Goal: Task Accomplishment & Management: Use online tool/utility

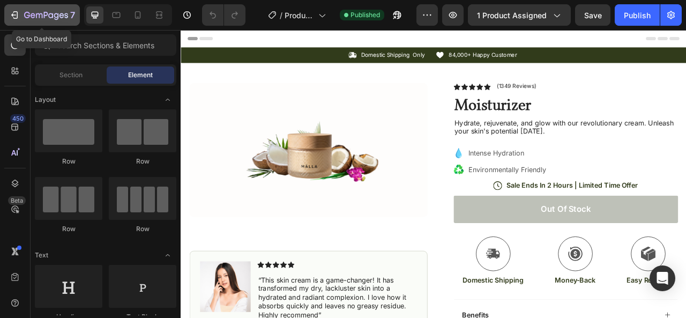
click at [12, 19] on icon "button" at bounding box center [14, 15] width 11 height 11
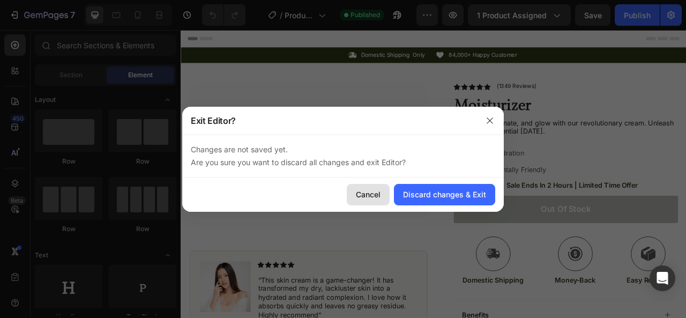
drag, startPoint x: 376, startPoint y: 187, endPoint x: 248, endPoint y: 200, distance: 128.7
click at [376, 187] on button "Cancel" at bounding box center [368, 194] width 43 height 21
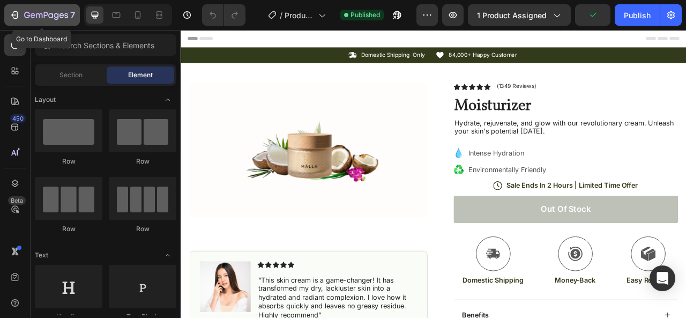
click at [31, 21] on div "7" at bounding box center [49, 15] width 51 height 13
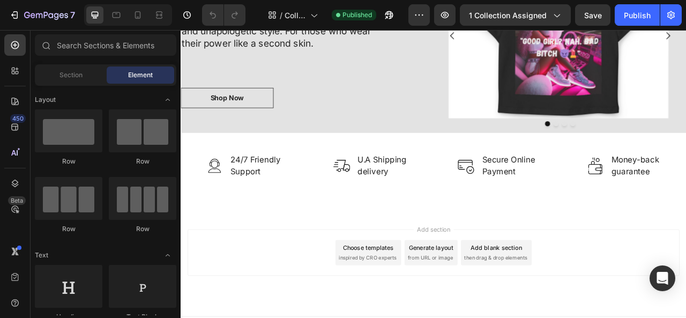
scroll to position [701, 0]
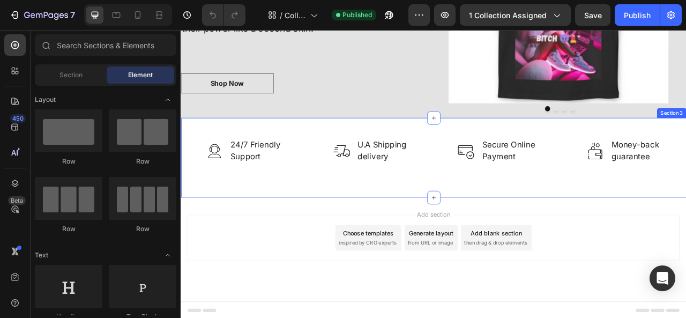
click at [574, 221] on div "Image 24/7 Friendly Support Text block Row Image U.A Shipping delivery Text blo…" at bounding box center [502, 192] width 643 height 101
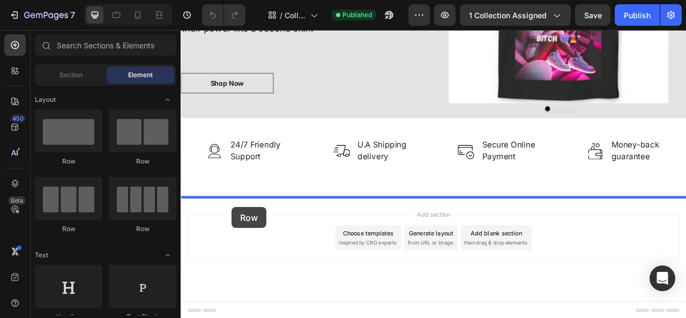
drag, startPoint x: 239, startPoint y: 171, endPoint x: 245, endPoint y: 255, distance: 84.3
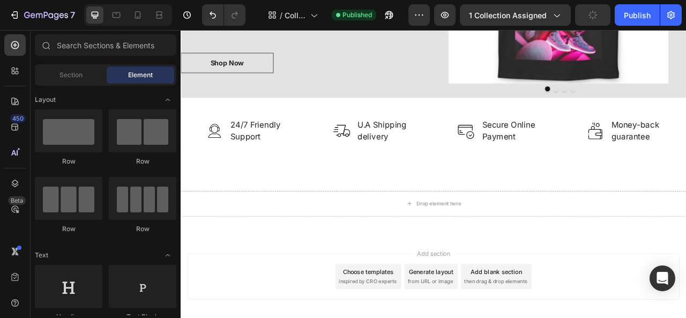
scroll to position [728, 0]
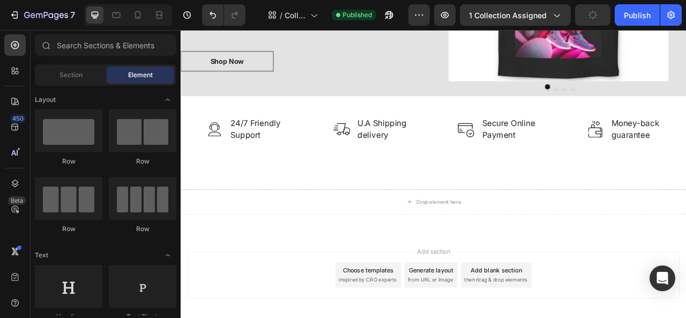
drag, startPoint x: 821, startPoint y: 330, endPoint x: 853, endPoint y: 312, distance: 37.2
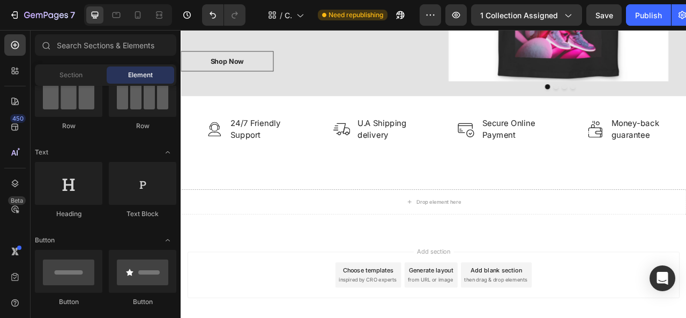
scroll to position [230, 0]
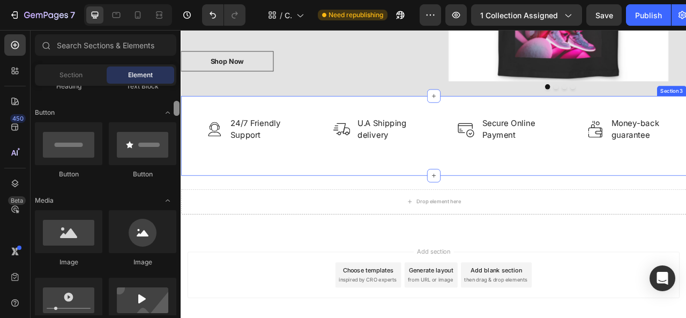
drag, startPoint x: 357, startPoint y: 124, endPoint x: 182, endPoint y: 156, distance: 178.1
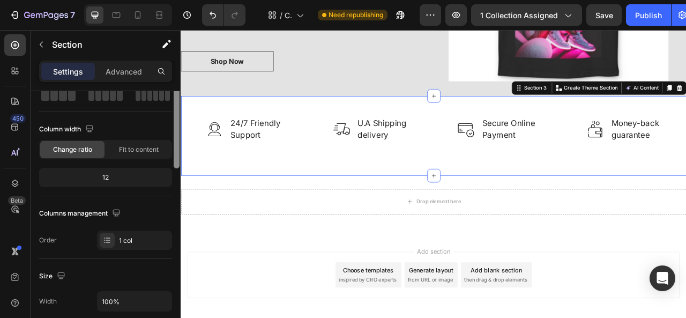
scroll to position [0, 0]
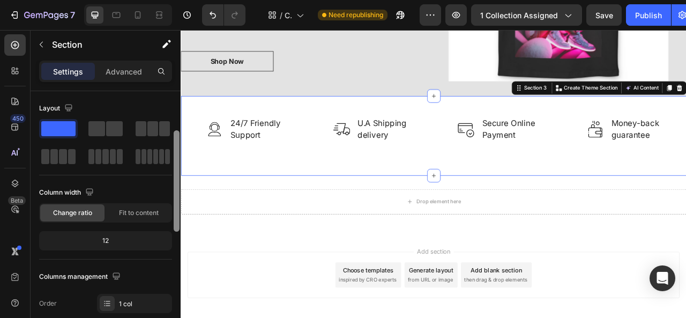
click at [176, 130] on div at bounding box center [177, 180] width 6 height 101
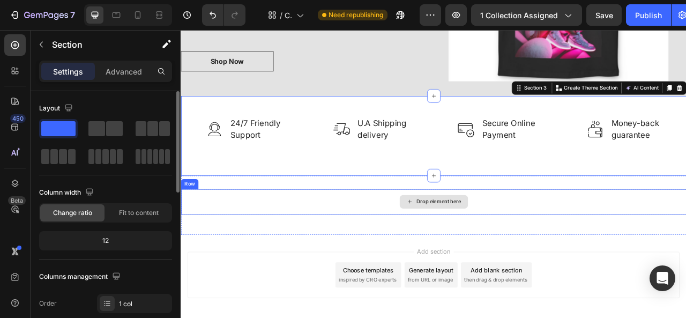
click at [227, 247] on div "Drop element here" at bounding box center [502, 248] width 643 height 32
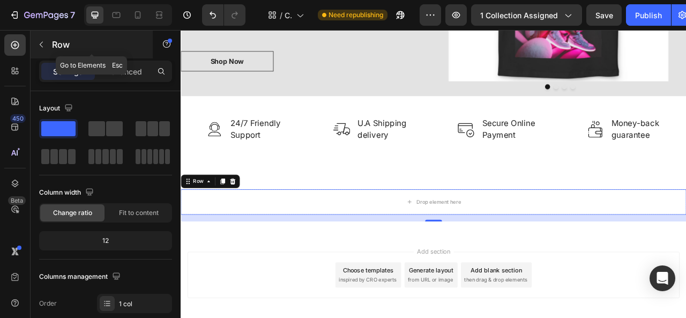
click at [39, 47] on icon "button" at bounding box center [41, 44] width 9 height 9
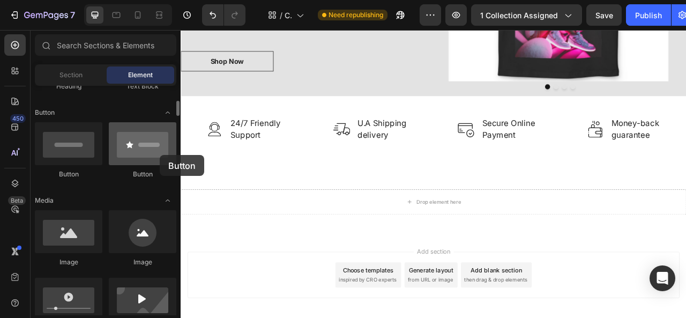
drag, startPoint x: 160, startPoint y: 155, endPoint x: 159, endPoint y: 145, distance: 10.2
click at [160, 154] on div at bounding box center [142, 143] width 67 height 43
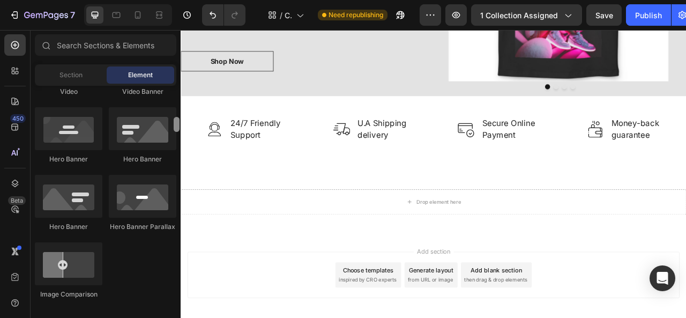
scroll to position [461, 0]
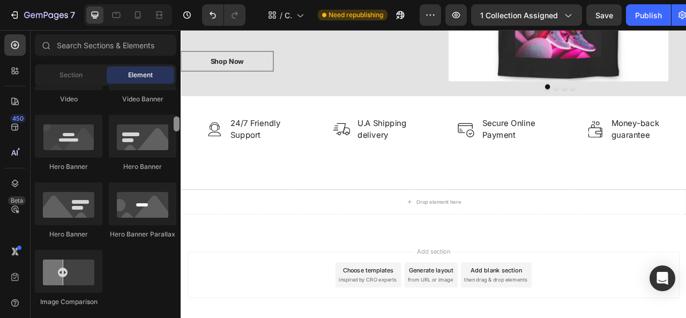
drag, startPoint x: 177, startPoint y: 106, endPoint x: 174, endPoint y: 121, distance: 15.8
click at [174, 121] on div at bounding box center [177, 123] width 6 height 15
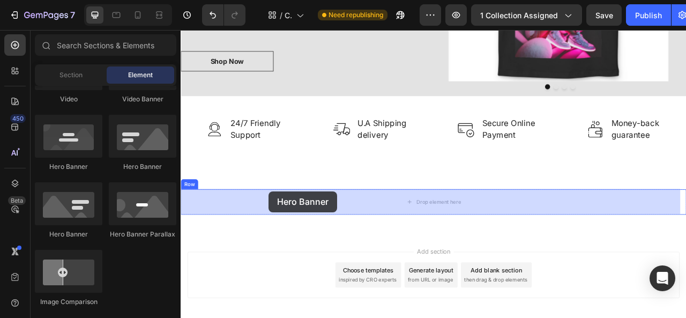
drag, startPoint x: 239, startPoint y: 244, endPoint x: 292, endPoint y: 235, distance: 53.8
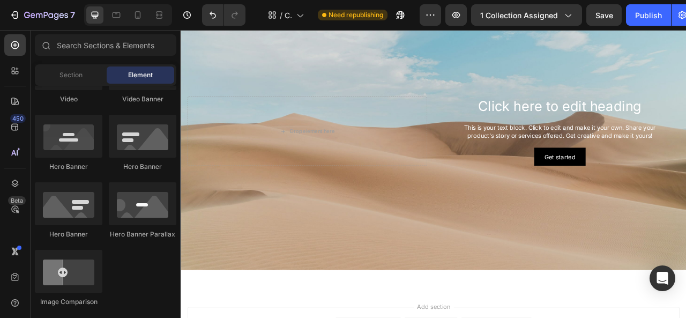
scroll to position [980, 0]
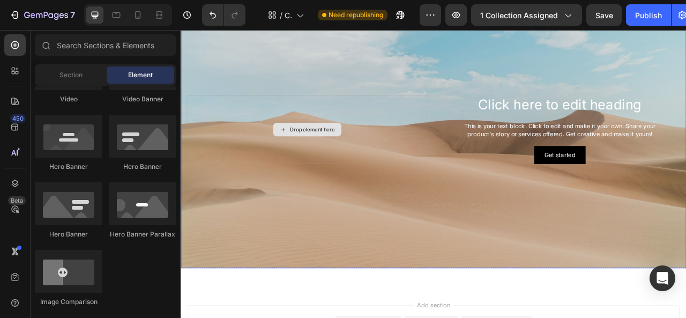
click at [318, 192] on div "Drop element here" at bounding box center [341, 156] width 304 height 88
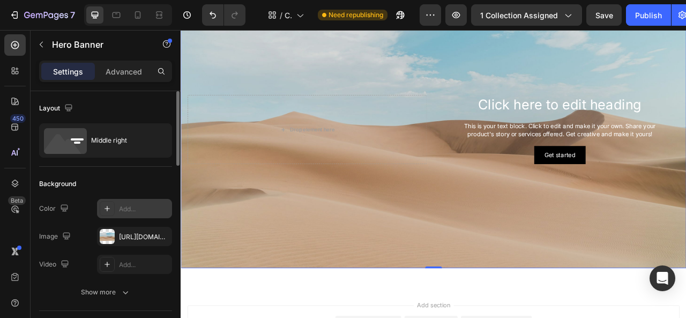
click at [138, 212] on div "Add..." at bounding box center [144, 209] width 50 height 10
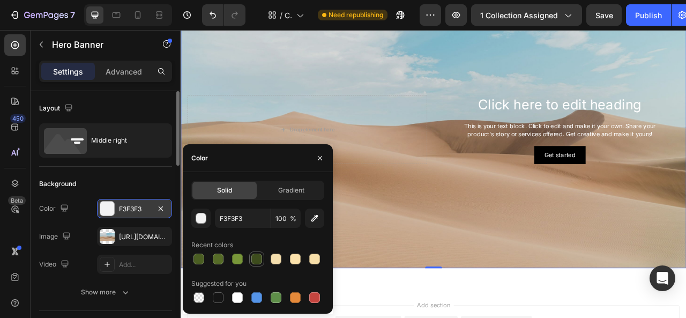
click at [257, 262] on div at bounding box center [256, 258] width 11 height 11
click at [205, 216] on div "button" at bounding box center [201, 218] width 11 height 11
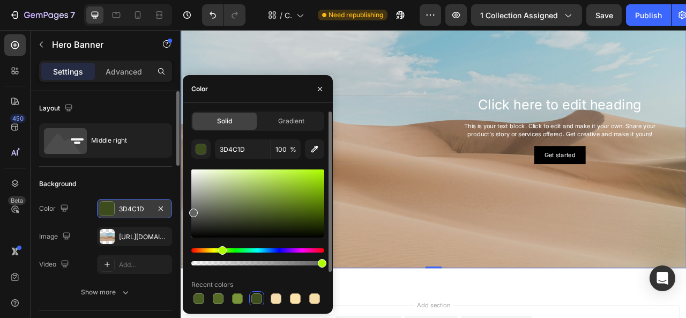
drag, startPoint x: 276, startPoint y: 220, endPoint x: 187, endPoint y: 210, distance: 89.9
click at [187, 210] on div "Solid Gradient 3D4C1D 100 % Recent colors Suggested for you" at bounding box center [258, 227] width 150 height 233
type input "636363"
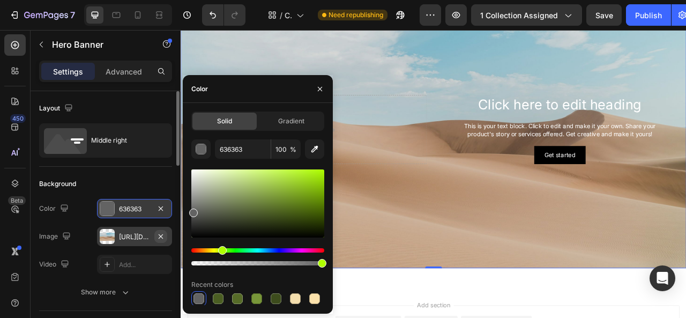
click at [163, 235] on icon "button" at bounding box center [160, 236] width 9 height 9
type input "Auto"
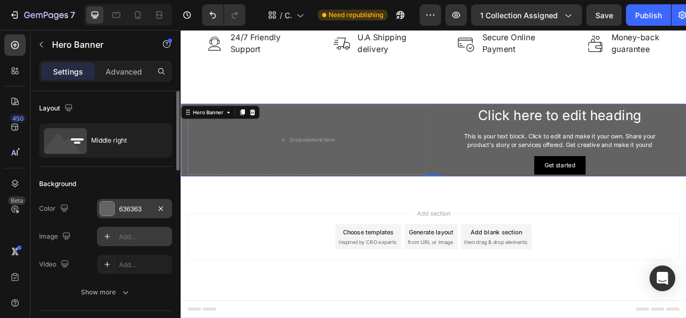
scroll to position [836, 0]
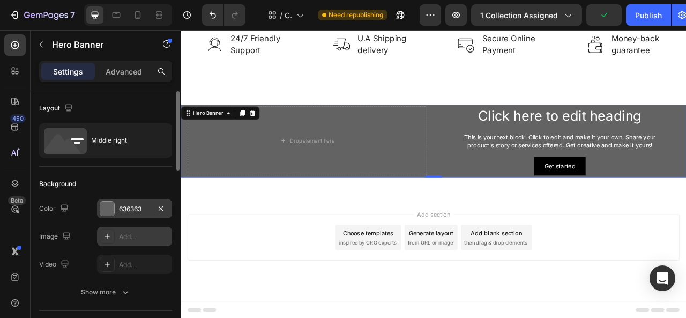
click at [121, 208] on div "636363" at bounding box center [134, 209] width 31 height 10
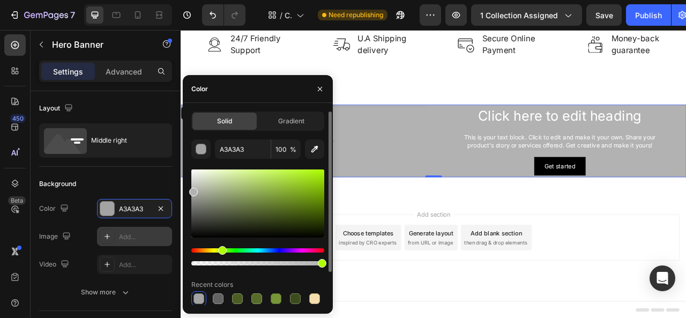
type input "B2B2B2"
drag, startPoint x: 193, startPoint y: 210, endPoint x: 190, endPoint y: 189, distance: 21.7
click at [190, 189] on div at bounding box center [193, 191] width 9 height 9
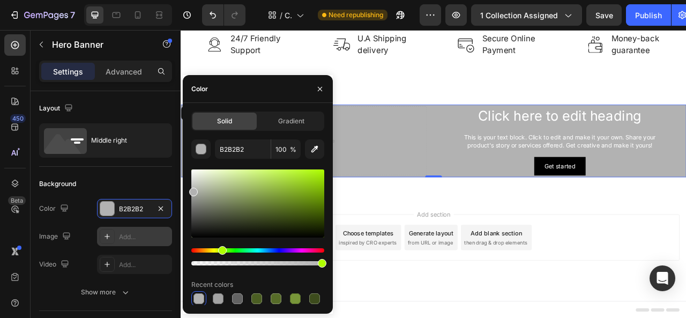
click at [685, 304] on div "Add section Choose templates inspired by CRO experts Generate layout from URL o…" at bounding box center [502, 293] width 626 height 59
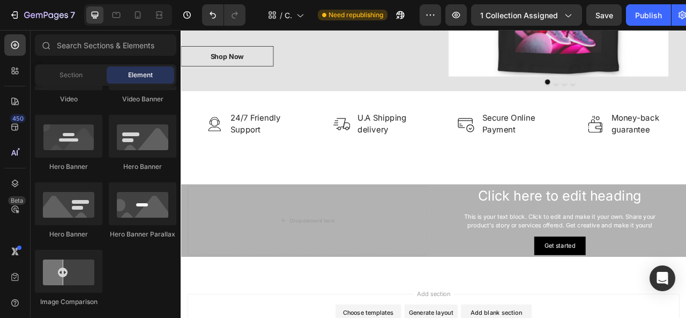
scroll to position [744, 0]
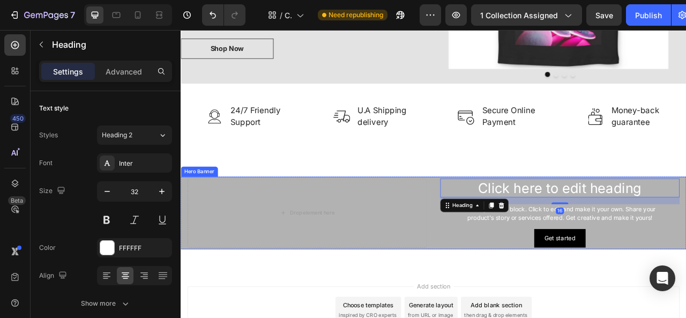
click at [490, 220] on div "Click here to edit heading Heading 16 This is your text block. Click to edit an…" at bounding box center [502, 262] width 643 height 92
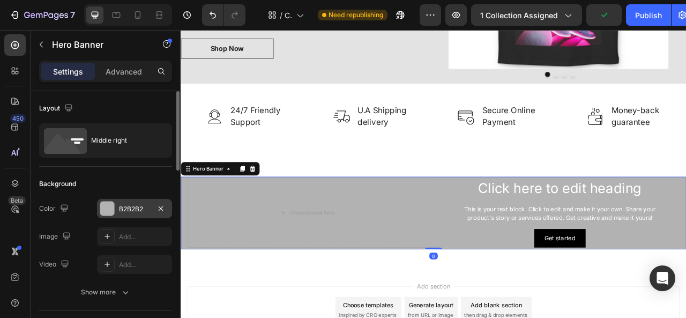
click at [133, 210] on div "B2B2B2" at bounding box center [134, 209] width 31 height 10
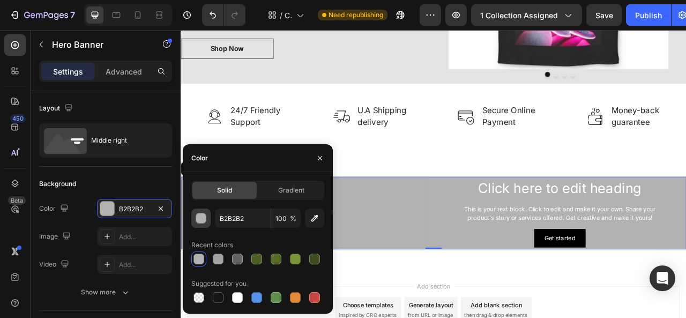
click at [200, 216] on div "button" at bounding box center [201, 218] width 11 height 11
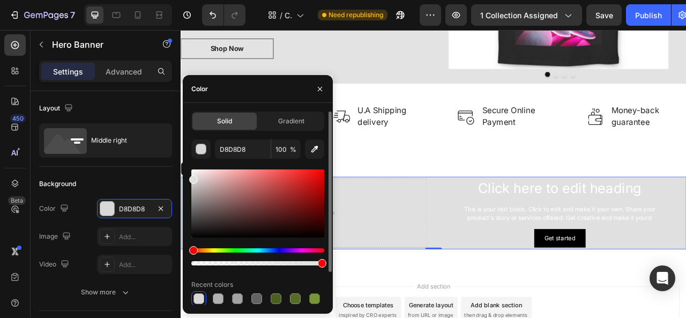
type input "E0E0E0"
drag, startPoint x: 192, startPoint y: 193, endPoint x: 191, endPoint y: 177, distance: 15.5
click at [191, 177] on div at bounding box center [193, 179] width 9 height 9
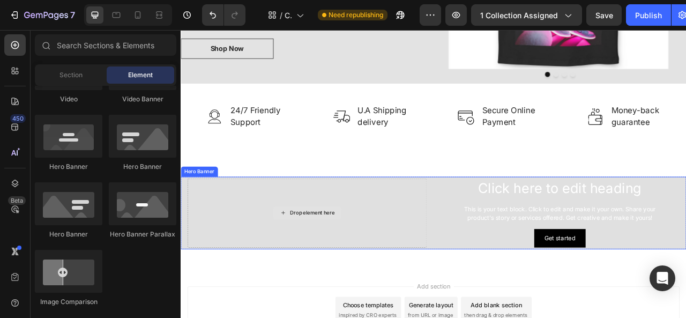
click at [272, 268] on div "Drop element here" at bounding box center [341, 263] width 304 height 88
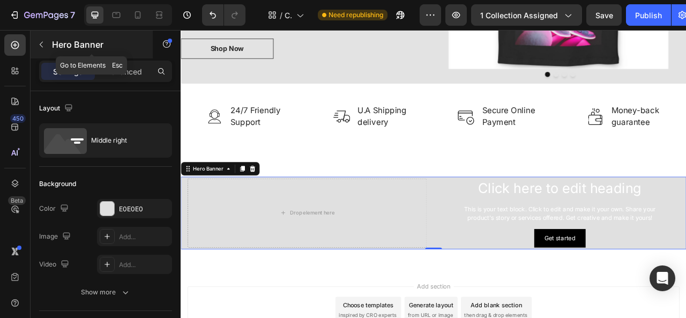
click at [42, 44] on icon "button" at bounding box center [41, 44] width 9 height 9
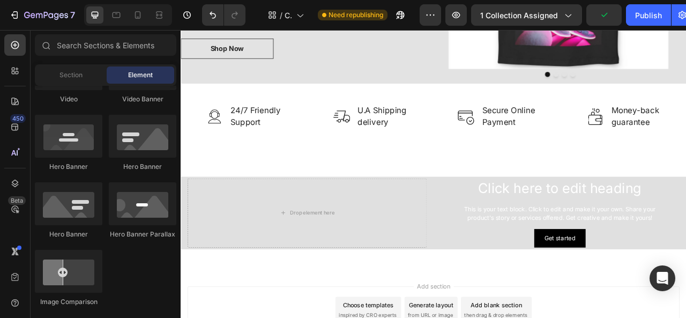
click at [152, 284] on div "Image Image Video Video Banner Hero Banner Hero Banner Hero Banner Hero Banner …" at bounding box center [105, 148] width 141 height 336
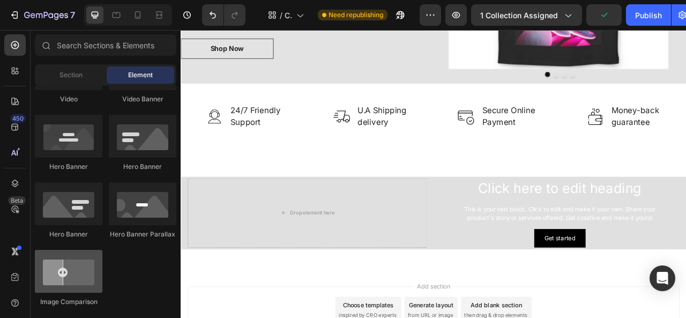
click at [74, 282] on div at bounding box center [68, 271] width 67 height 43
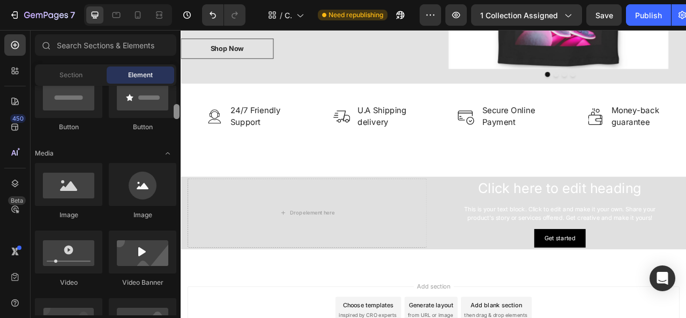
scroll to position [262, 0]
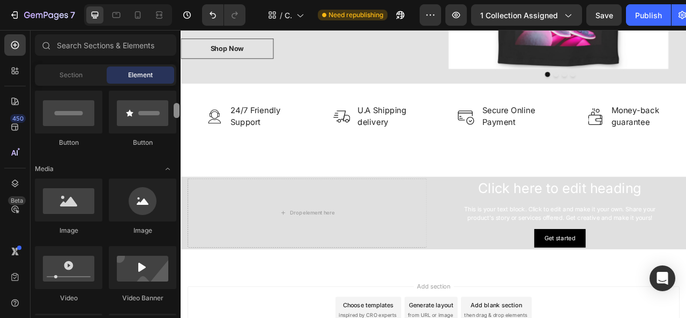
drag, startPoint x: 176, startPoint y: 127, endPoint x: 173, endPoint y: 114, distance: 13.7
click at [173, 114] on div at bounding box center [176, 200] width 8 height 229
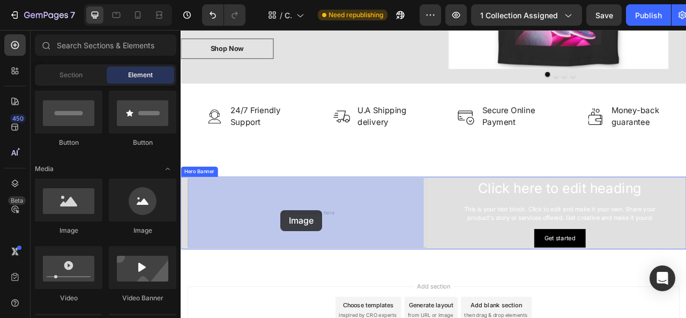
drag, startPoint x: 238, startPoint y: 239, endPoint x: 307, endPoint y: 259, distance: 71.7
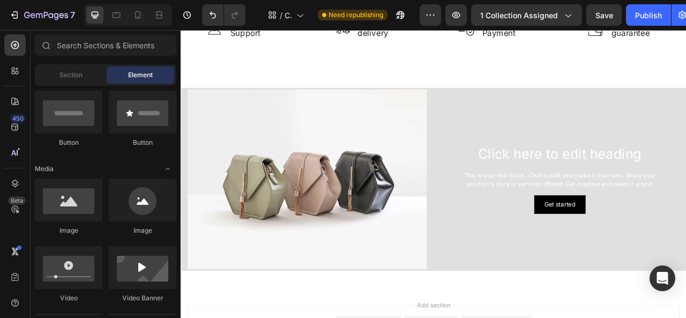
scroll to position [862, 0]
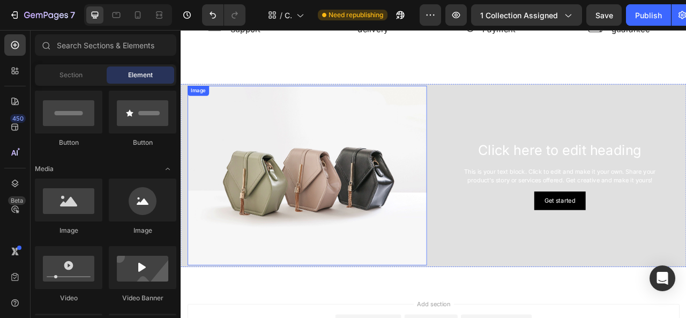
click at [321, 241] on img at bounding box center [341, 215] width 304 height 228
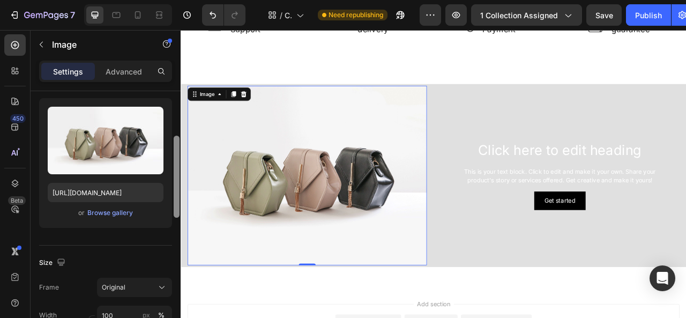
scroll to position [117, 0]
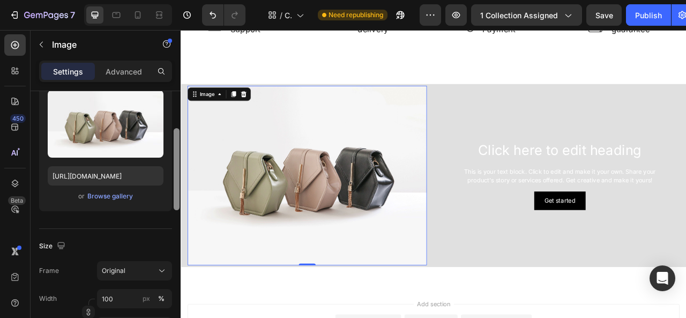
drag, startPoint x: 359, startPoint y: 194, endPoint x: 190, endPoint y: 307, distance: 203.1
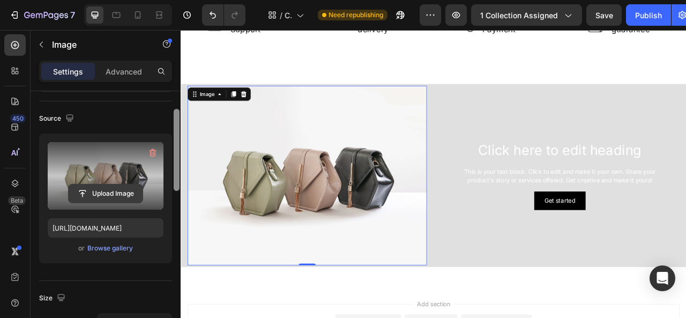
scroll to position [63, 0]
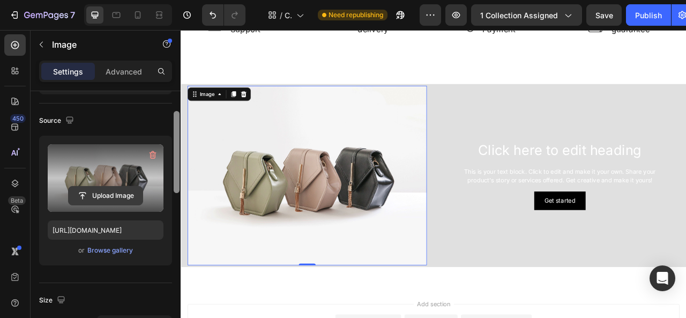
click at [125, 186] on input "file" at bounding box center [106, 195] width 74 height 18
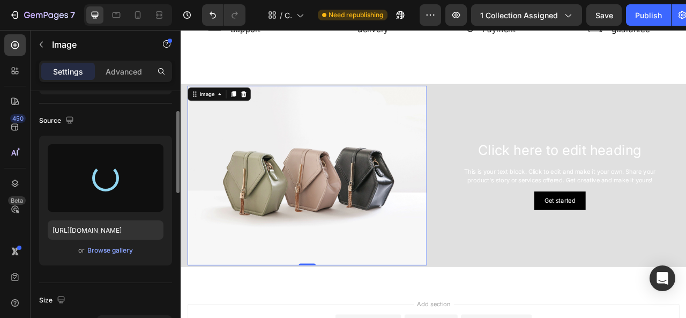
type input "[URL][DOMAIN_NAME]"
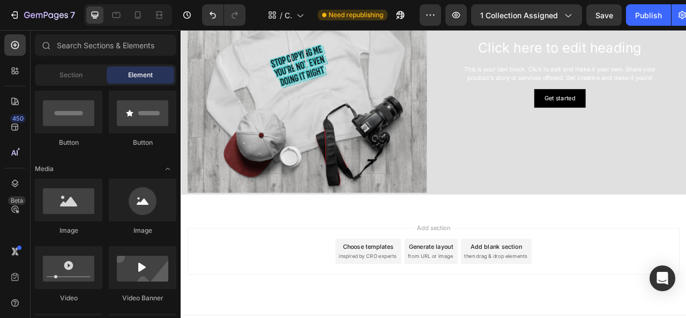
scroll to position [1048, 0]
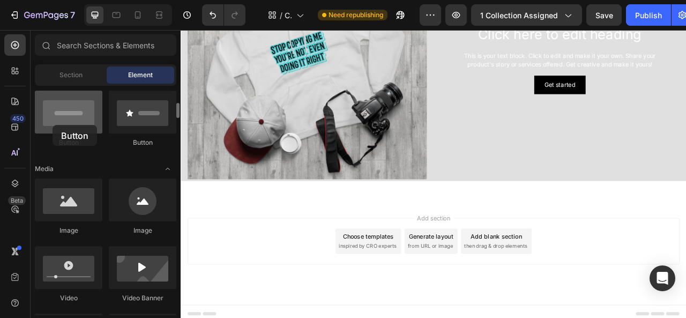
click at [52, 125] on div at bounding box center [68, 112] width 67 height 43
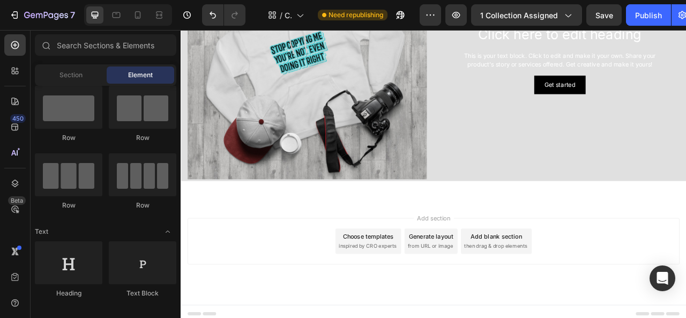
scroll to position [0, 0]
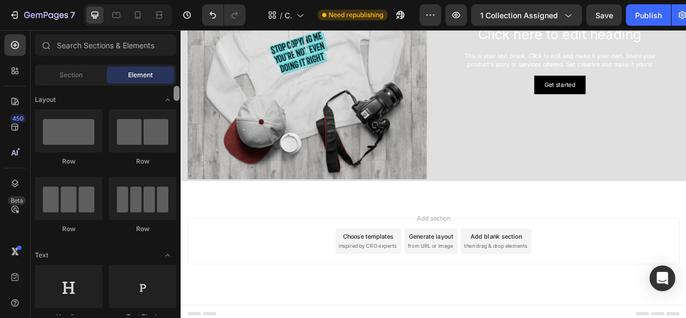
drag, startPoint x: 176, startPoint y: 115, endPoint x: 177, endPoint y: 94, distance: 20.9
click at [177, 94] on div at bounding box center [177, 93] width 6 height 15
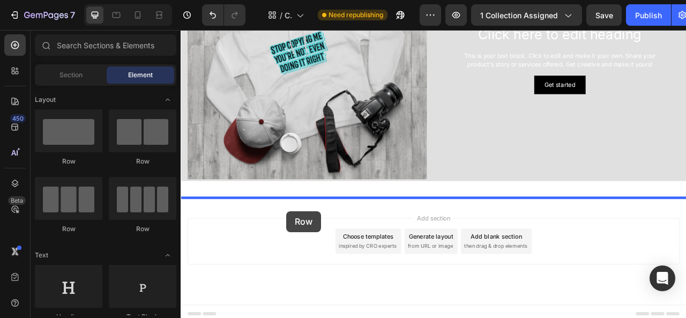
drag, startPoint x: 239, startPoint y: 172, endPoint x: 315, endPoint y: 260, distance: 115.8
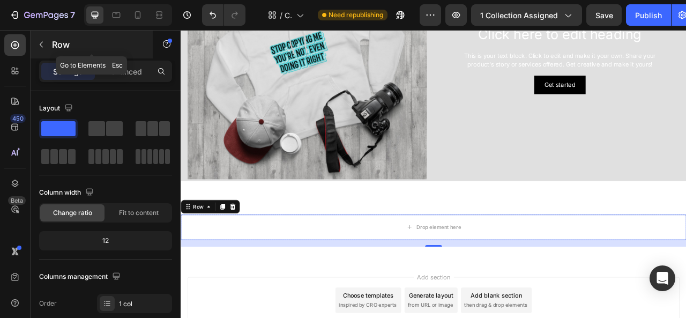
click at [41, 47] on icon "button" at bounding box center [41, 44] width 9 height 9
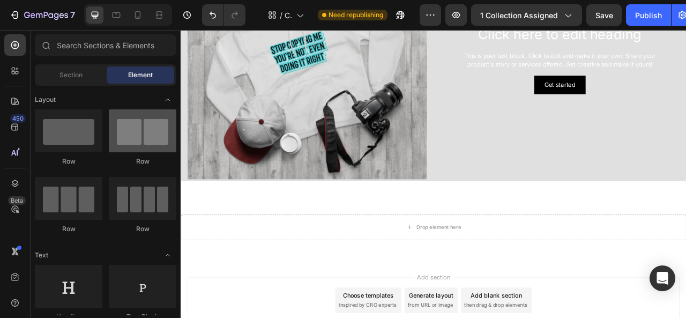
click at [164, 136] on div at bounding box center [142, 130] width 67 height 43
click at [157, 133] on div at bounding box center [142, 130] width 67 height 43
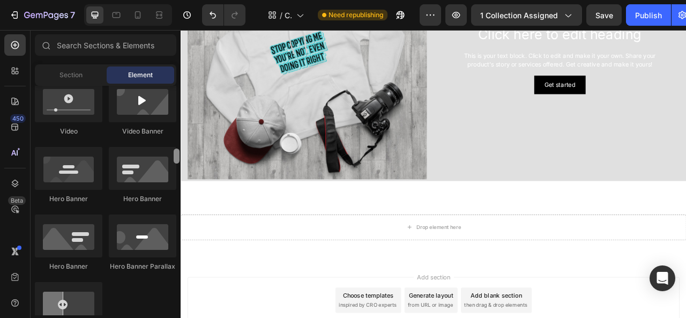
scroll to position [461, 0]
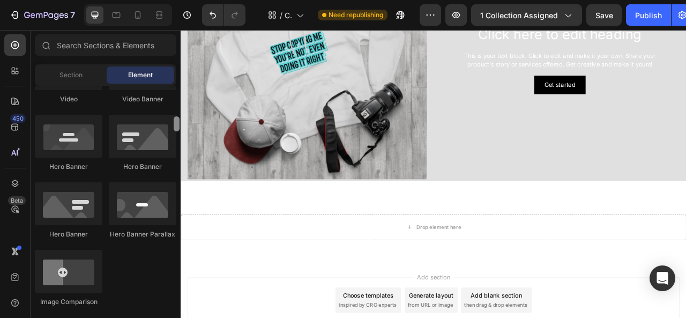
drag, startPoint x: 174, startPoint y: 92, endPoint x: 176, endPoint y: 123, distance: 31.1
click at [176, 123] on div at bounding box center [177, 123] width 6 height 15
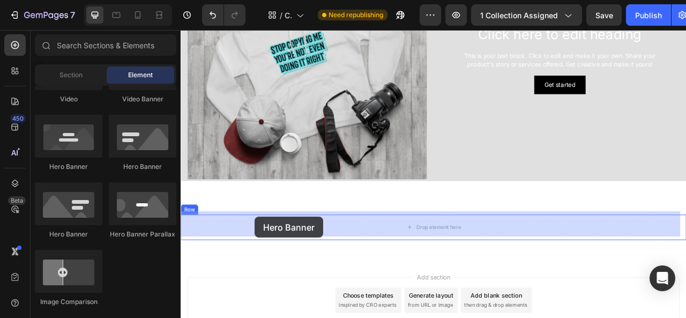
drag, startPoint x: 242, startPoint y: 245, endPoint x: 275, endPoint y: 267, distance: 40.1
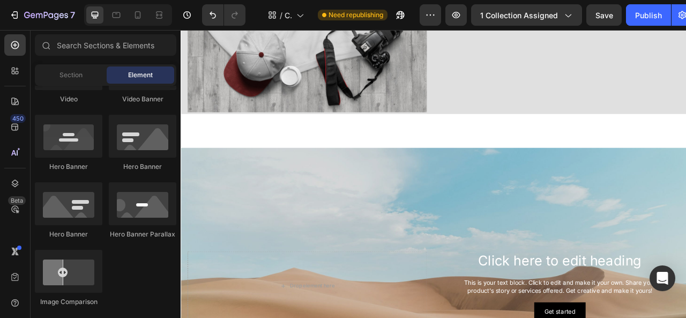
scroll to position [1183, 0]
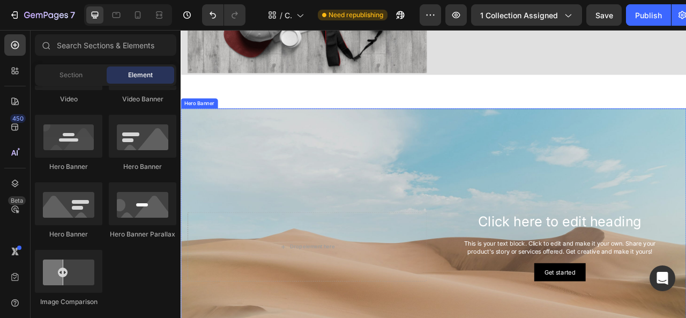
click at [452, 171] on div "Background Image" at bounding box center [502, 306] width 643 height 352
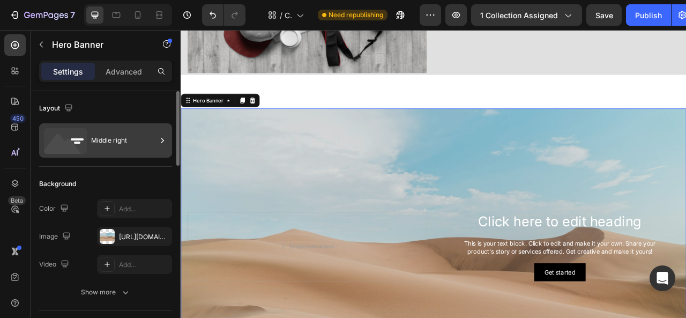
click at [127, 139] on div "Middle right" at bounding box center [123, 140] width 65 height 25
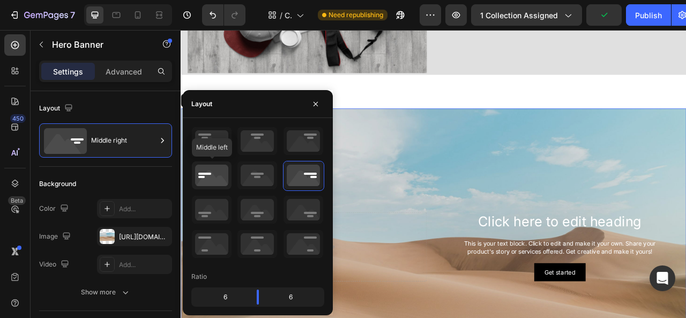
click at [223, 171] on icon at bounding box center [212, 175] width 40 height 28
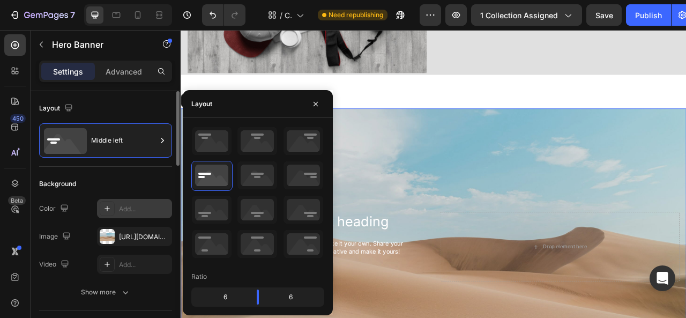
click at [136, 209] on div "Add..." at bounding box center [144, 209] width 50 height 10
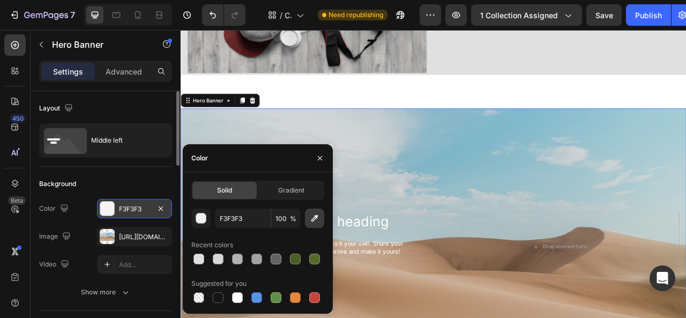
click at [316, 223] on icon "button" at bounding box center [314, 218] width 11 height 11
type input "E0E0E0"
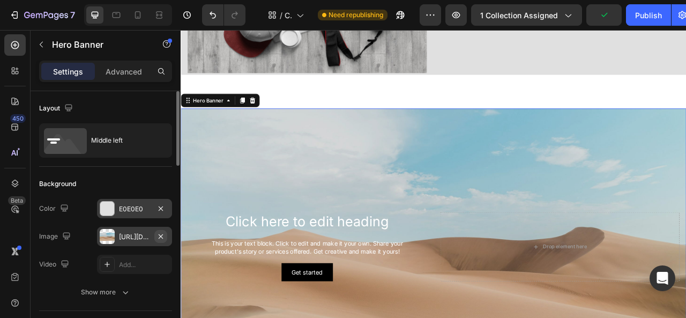
click at [164, 234] on icon "button" at bounding box center [160, 236] width 9 height 9
type input "Auto"
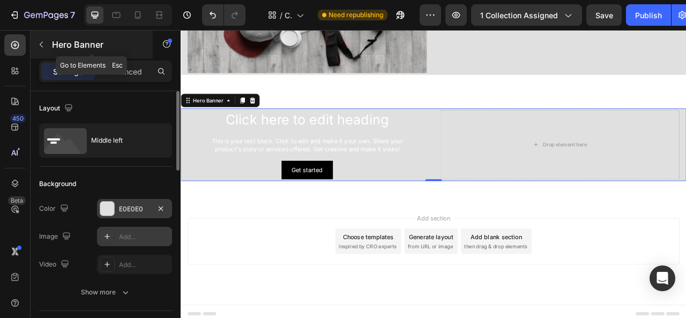
click at [42, 45] on icon "button" at bounding box center [41, 44] width 9 height 9
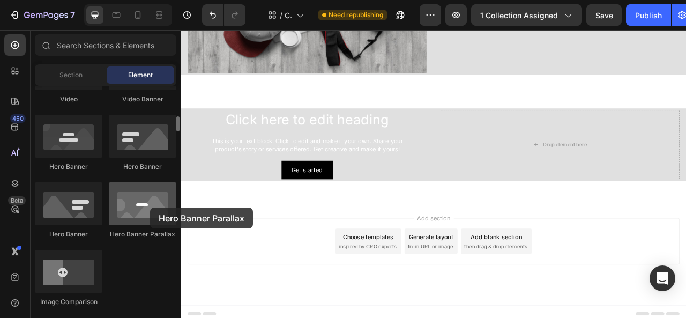
click at [150, 207] on div at bounding box center [142, 203] width 67 height 43
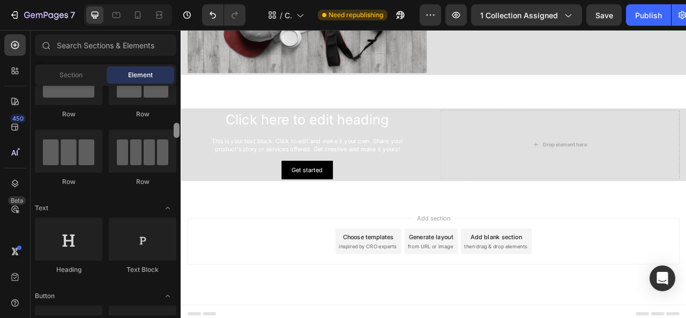
scroll to position [0, 0]
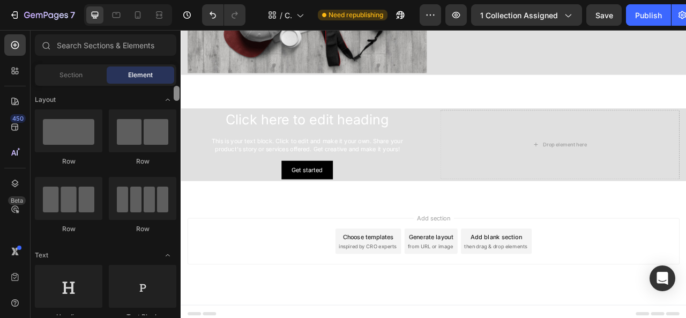
drag, startPoint x: 176, startPoint y: 126, endPoint x: 171, endPoint y: 82, distance: 44.1
click at [171, 82] on div "Sections(18) Elements(88) Section Element Hero Section Product Detail Brands Tr…" at bounding box center [106, 174] width 150 height 281
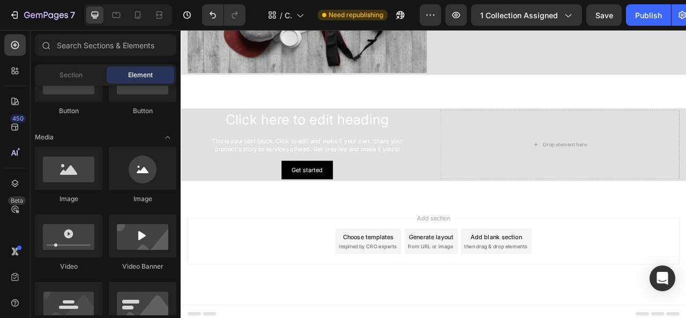
scroll to position [310, 0]
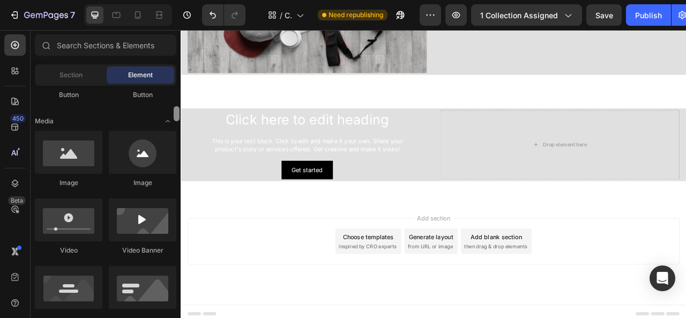
drag, startPoint x: 175, startPoint y: 96, endPoint x: 176, endPoint y: 117, distance: 20.9
click at [176, 117] on div at bounding box center [177, 113] width 6 height 15
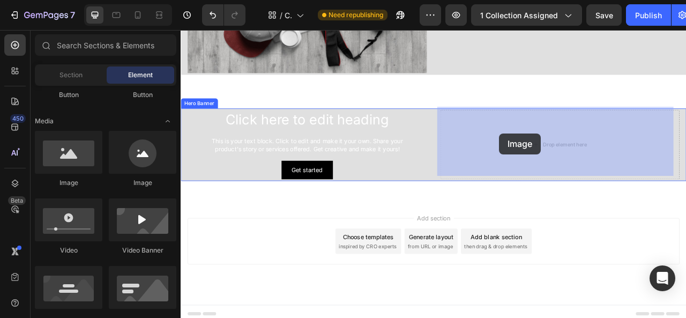
drag, startPoint x: 237, startPoint y: 188, endPoint x: 585, endPoint y: 161, distance: 349.2
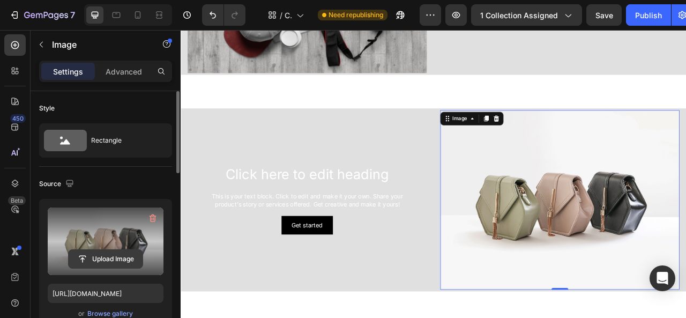
click at [122, 261] on input "file" at bounding box center [106, 259] width 74 height 18
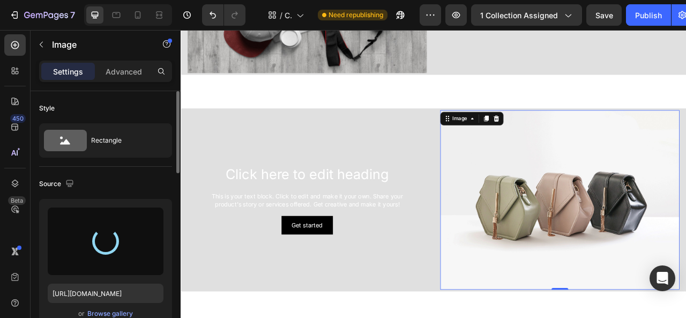
type input "[URL][DOMAIN_NAME]"
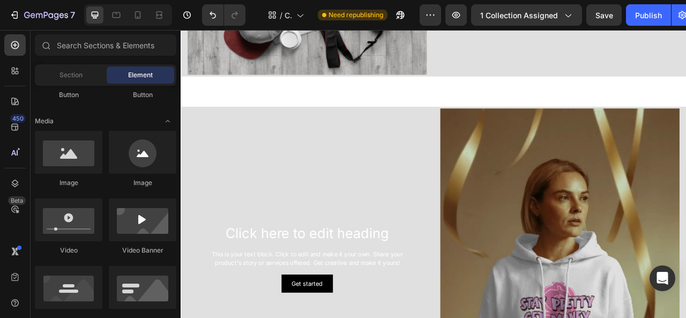
scroll to position [1168, 0]
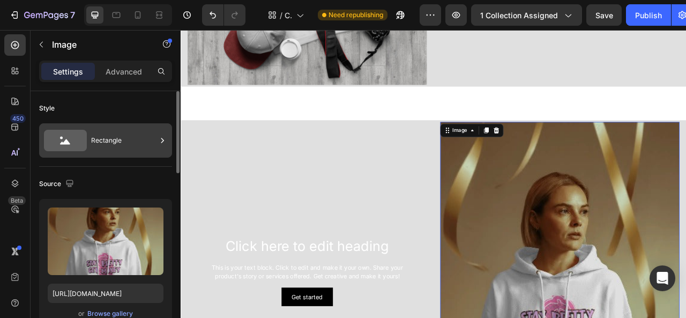
click at [141, 141] on div "Rectangle" at bounding box center [123, 140] width 65 height 25
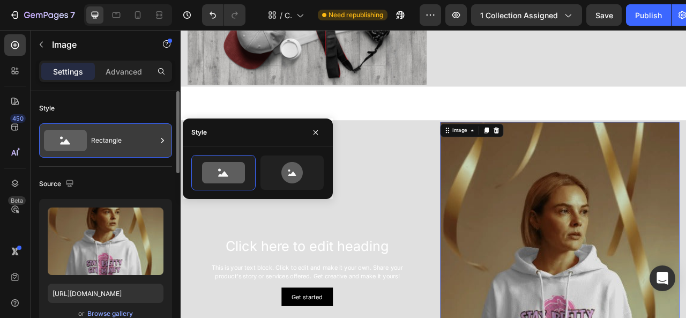
click at [141, 141] on div "Rectangle" at bounding box center [123, 140] width 65 height 25
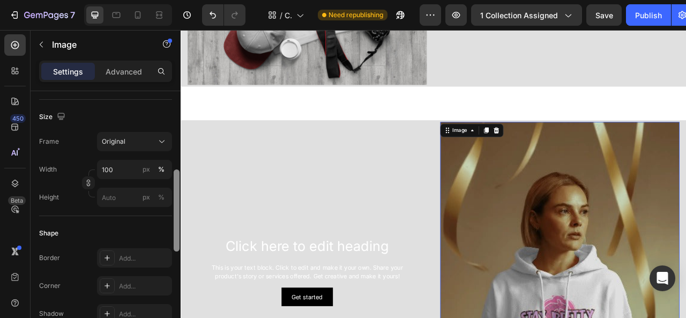
scroll to position [250, 0]
drag, startPoint x: 176, startPoint y: 135, endPoint x: 172, endPoint y: 215, distance: 79.9
click at [172, 215] on div at bounding box center [176, 220] width 8 height 258
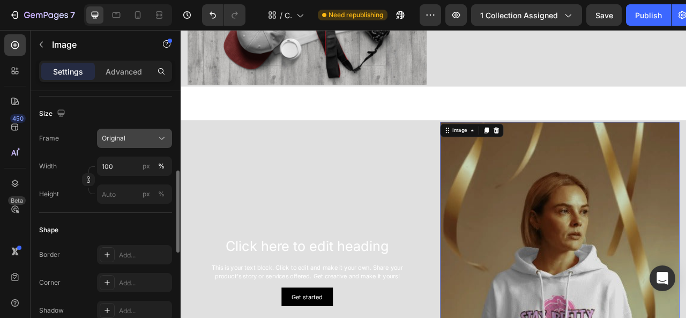
click at [135, 133] on div "Original" at bounding box center [128, 138] width 52 height 10
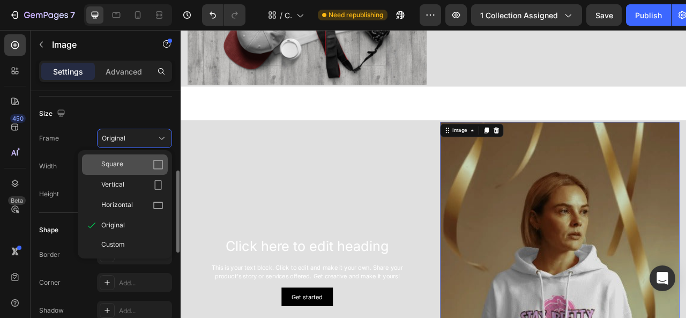
click at [148, 164] on div "Square" at bounding box center [132, 164] width 62 height 11
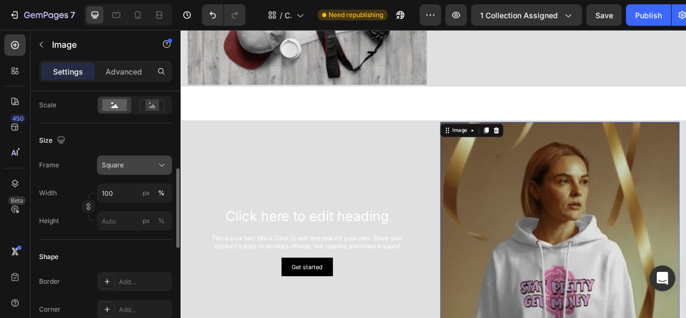
click at [154, 165] on div "Square" at bounding box center [128, 165] width 52 height 10
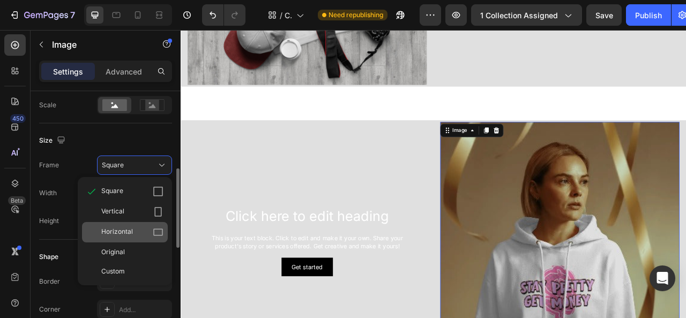
click at [158, 232] on icon at bounding box center [158, 232] width 11 height 11
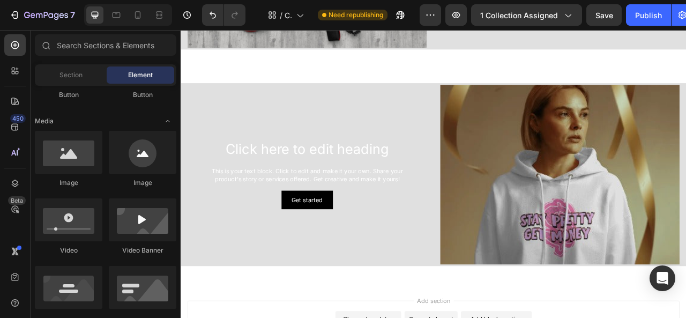
scroll to position [1217, 0]
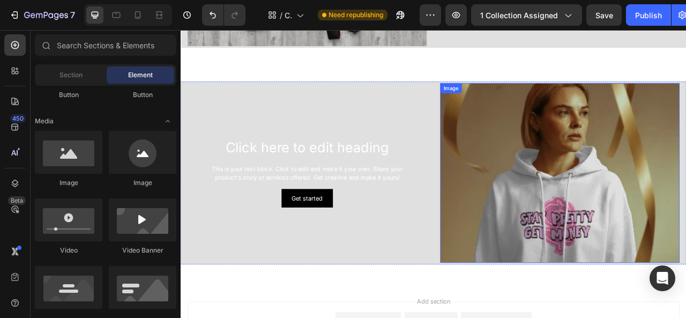
click at [685, 210] on img at bounding box center [662, 211] width 304 height 228
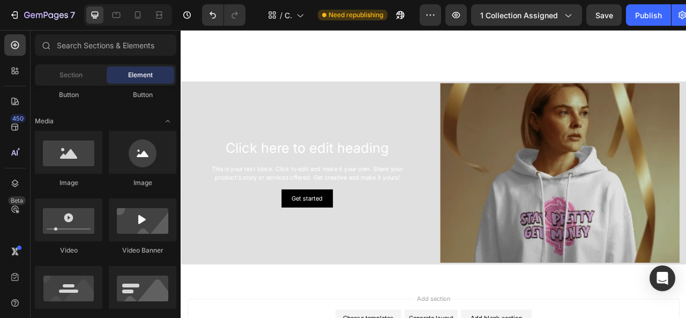
scroll to position [1320, 0]
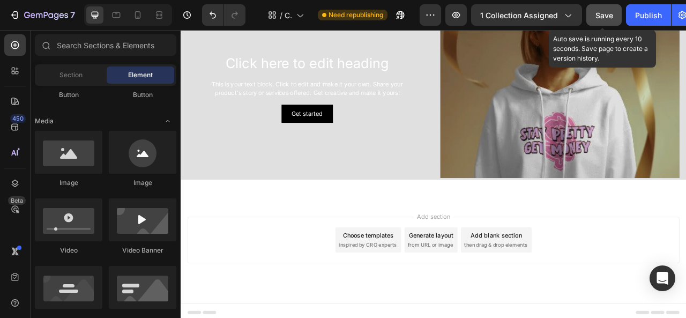
click at [606, 13] on span "Save" at bounding box center [604, 15] width 18 height 9
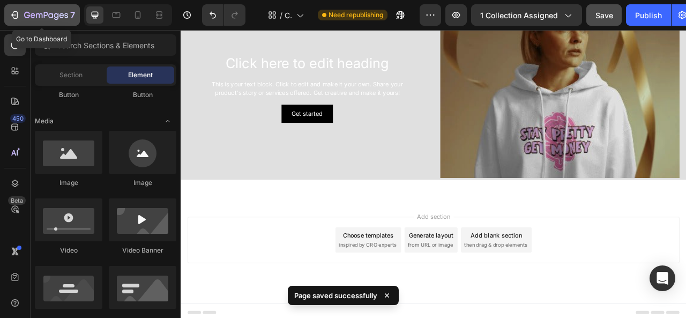
click at [14, 12] on icon "button" at bounding box center [15, 14] width 5 height 7
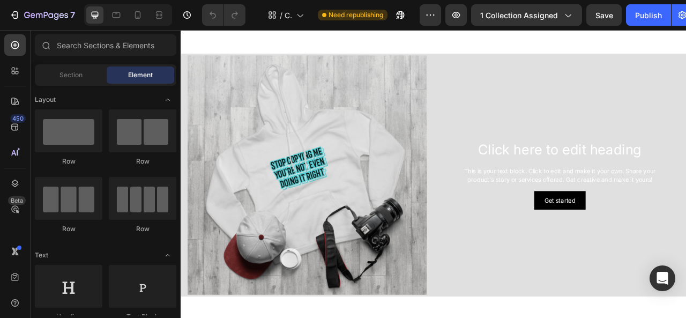
scroll to position [934, 0]
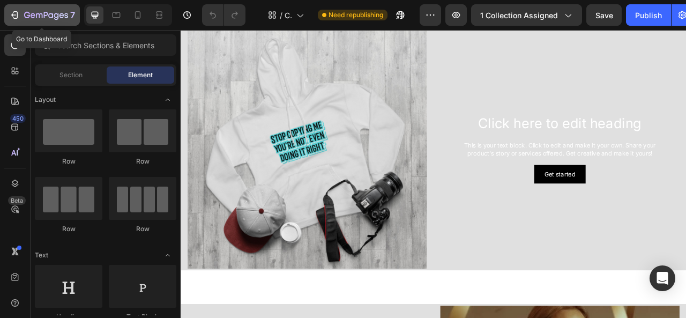
click at [18, 17] on icon "button" at bounding box center [14, 15] width 11 height 11
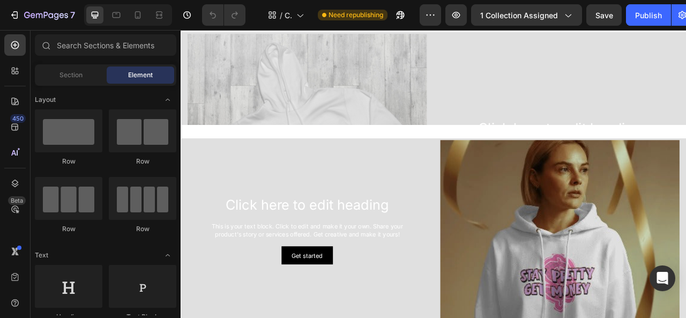
scroll to position [927, 0]
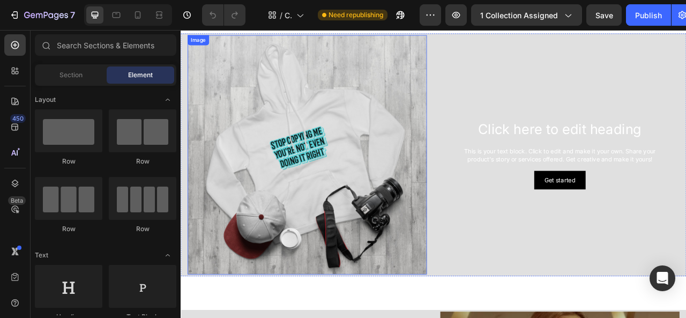
click at [343, 187] on img at bounding box center [341, 188] width 304 height 304
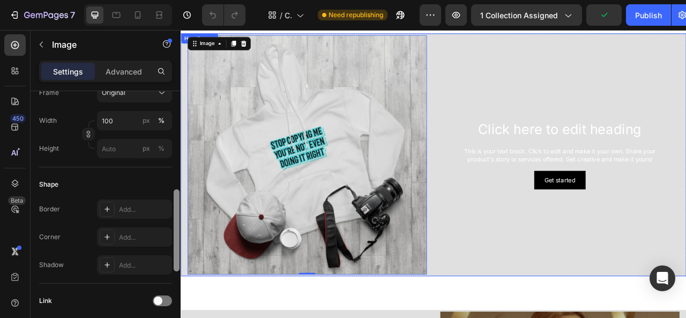
scroll to position [298, 0]
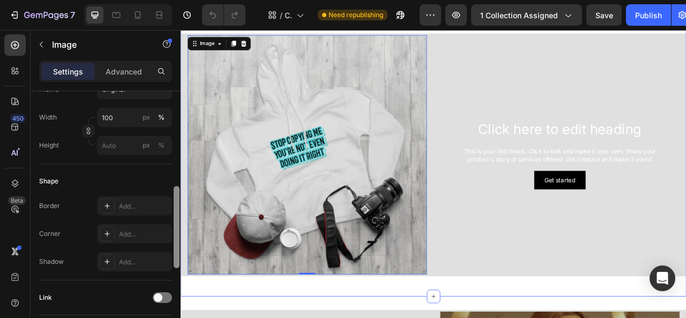
drag, startPoint x: 356, startPoint y: 197, endPoint x: 181, endPoint y: 353, distance: 235.2
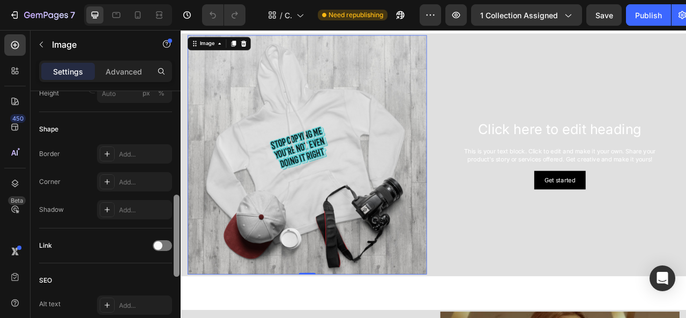
scroll to position [352, 0]
drag, startPoint x: 174, startPoint y: 160, endPoint x: 167, endPoint y: 273, distance: 112.7
click at [167, 273] on div "Style Rectangle Source Upload Image https://cdn.shopify.com/s/files/1/0962/2372…" at bounding box center [106, 219] width 150 height 257
click at [161, 240] on span at bounding box center [158, 243] width 9 height 9
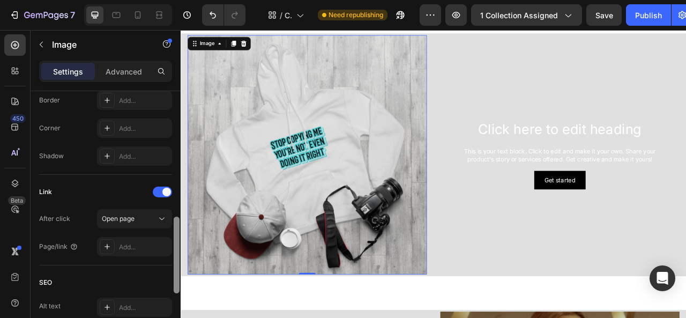
scroll to position [424, 0]
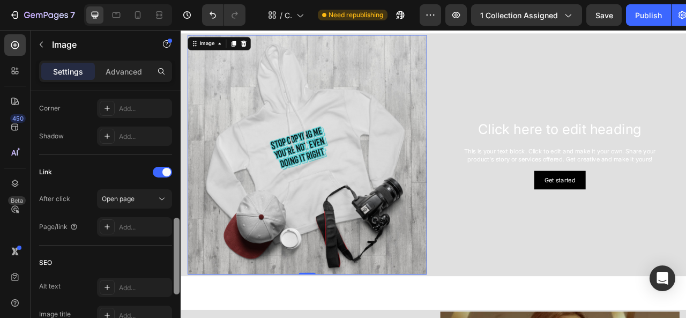
drag, startPoint x: 177, startPoint y: 240, endPoint x: 177, endPoint y: 262, distance: 21.4
click at [177, 262] on div at bounding box center [177, 255] width 6 height 77
click at [150, 222] on div "Add..." at bounding box center [144, 227] width 50 height 10
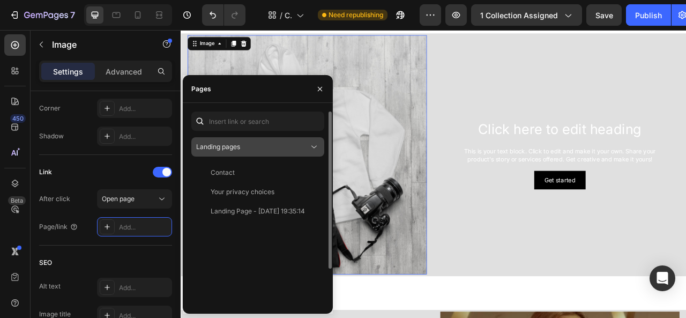
click at [283, 145] on div "Landing pages" at bounding box center [252, 147] width 112 height 10
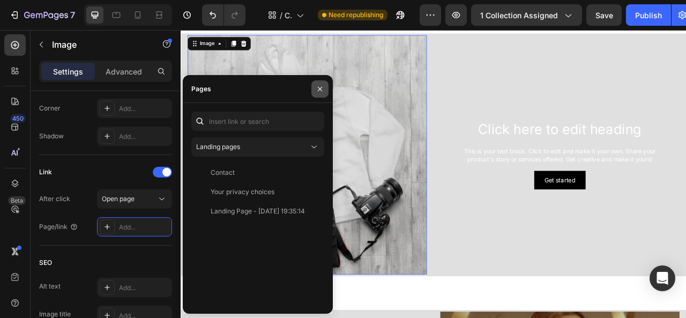
click at [321, 85] on icon "button" at bounding box center [319, 89] width 9 height 9
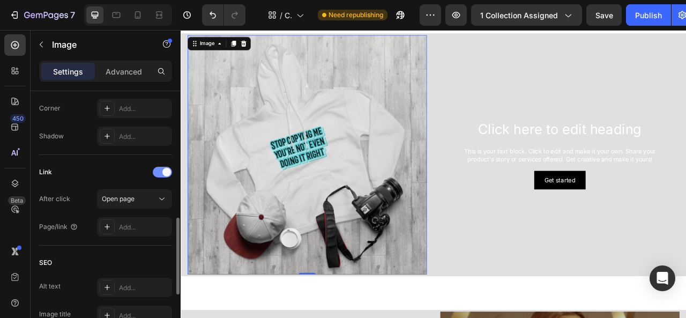
click at [168, 171] on span at bounding box center [166, 172] width 9 height 9
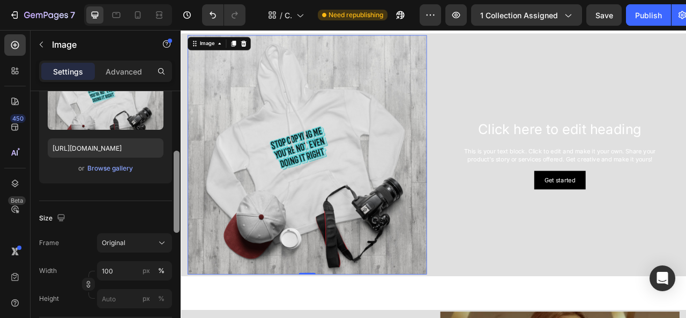
scroll to position [123, 0]
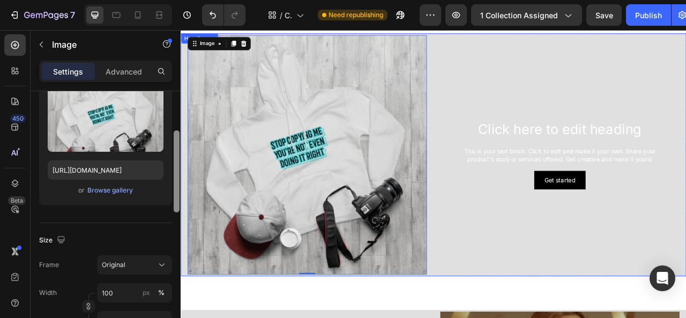
drag, startPoint x: 356, startPoint y: 266, endPoint x: 182, endPoint y: 125, distance: 223.9
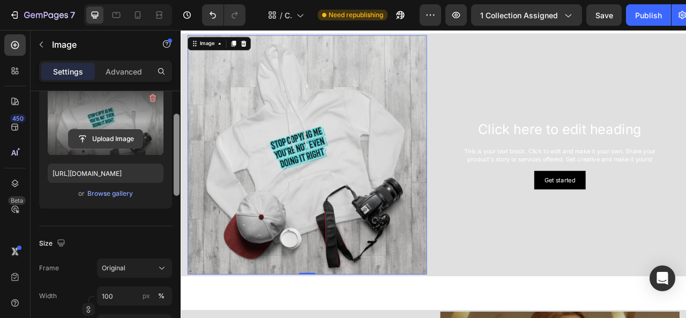
scroll to position [122, 0]
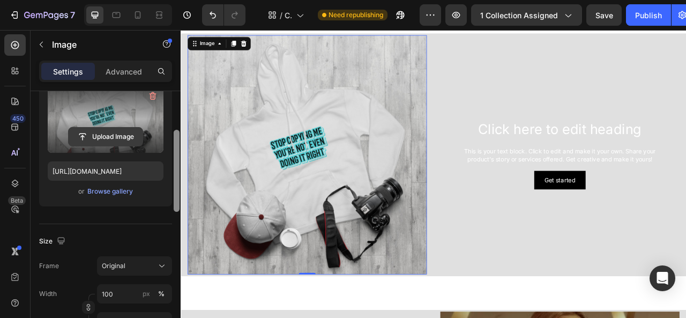
click at [134, 140] on input "file" at bounding box center [106, 136] width 74 height 18
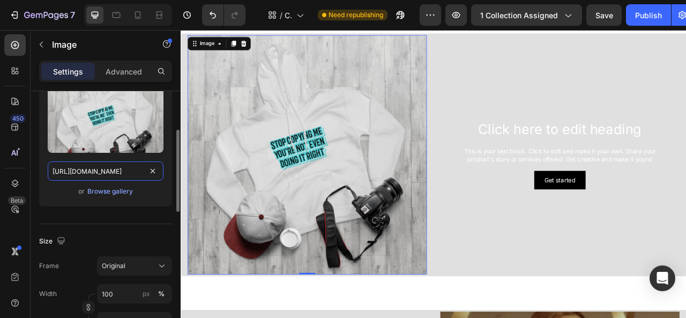
click at [136, 173] on input "[URL][DOMAIN_NAME]" at bounding box center [106, 170] width 116 height 19
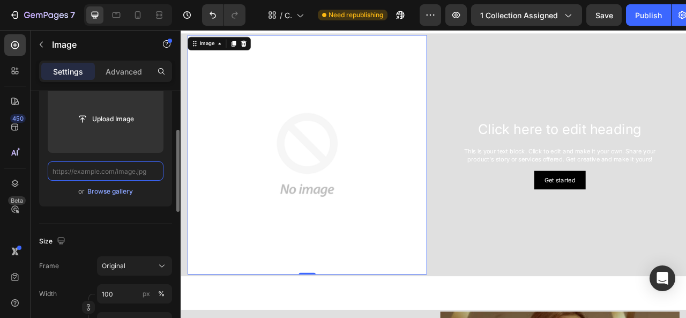
click at [107, 174] on input "text" at bounding box center [106, 170] width 116 height 19
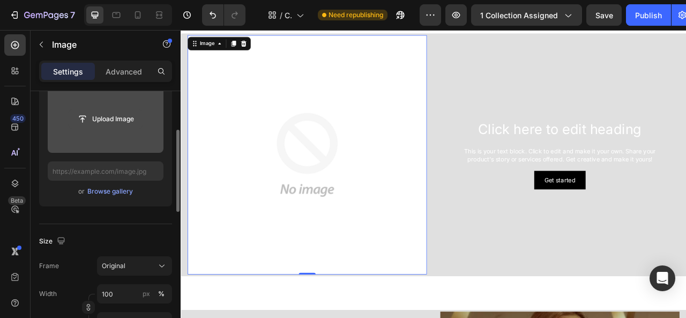
click at [109, 119] on input "file" at bounding box center [106, 119] width 74 height 18
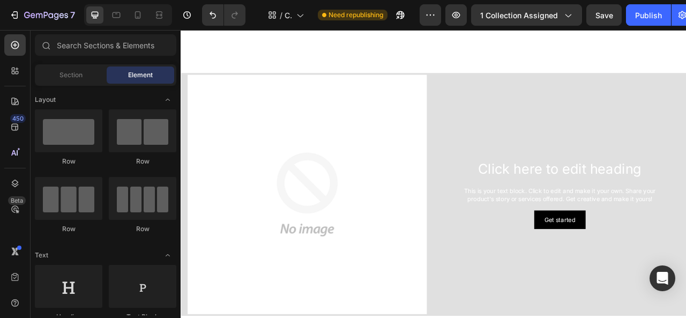
scroll to position [846, 0]
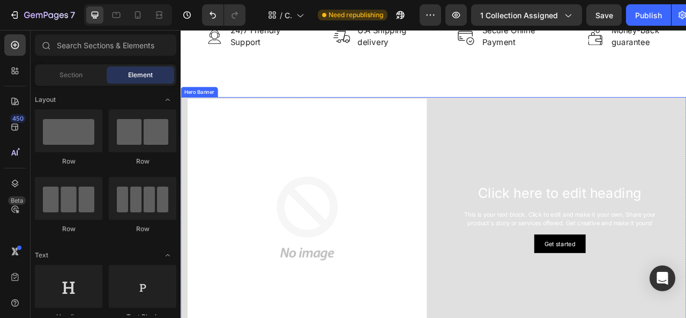
click at [523, 122] on div "Click here to edit heading Heading This is your text block. Click to edit and m…" at bounding box center [662, 269] width 304 height 304
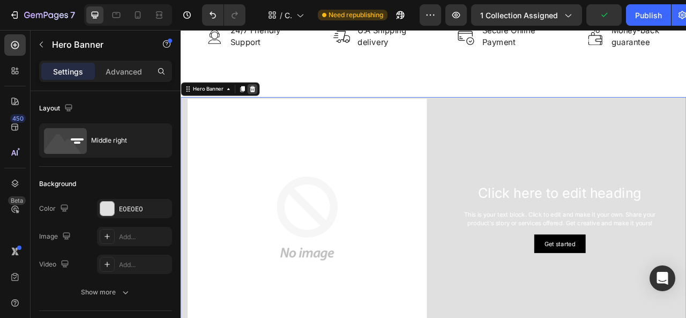
click at [276, 102] on div at bounding box center [271, 105] width 13 height 13
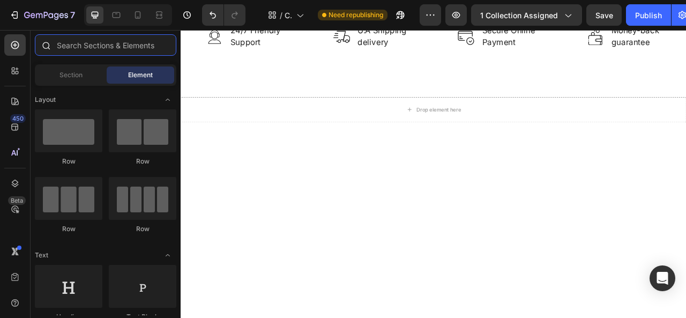
click at [107, 47] on input "text" at bounding box center [105, 44] width 141 height 21
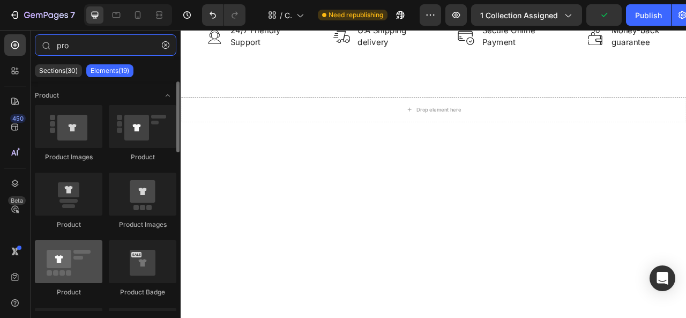
type input "pro"
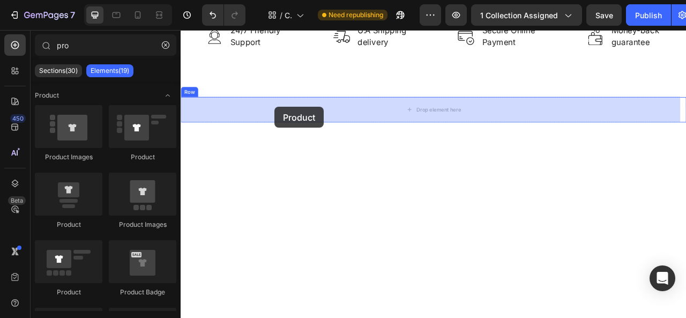
drag, startPoint x: 256, startPoint y: 293, endPoint x: 281, endPoint y: 146, distance: 149.4
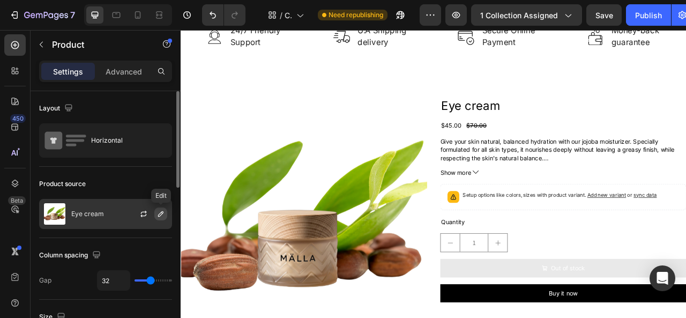
click at [161, 210] on icon "button" at bounding box center [160, 213] width 9 height 9
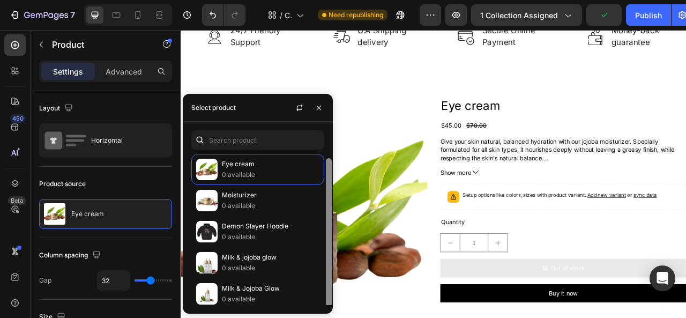
scroll to position [2, 0]
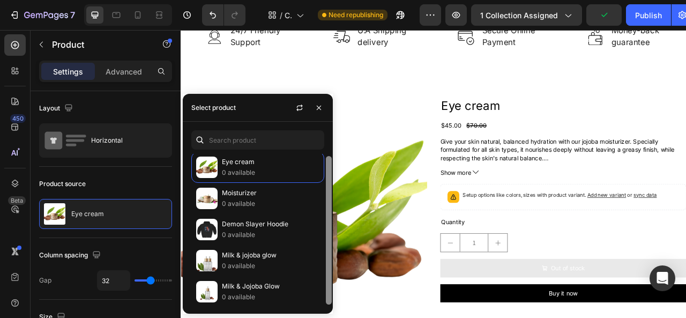
drag, startPoint x: 327, startPoint y: 170, endPoint x: 327, endPoint y: 192, distance: 22.5
click at [328, 195] on div at bounding box center [329, 230] width 6 height 148
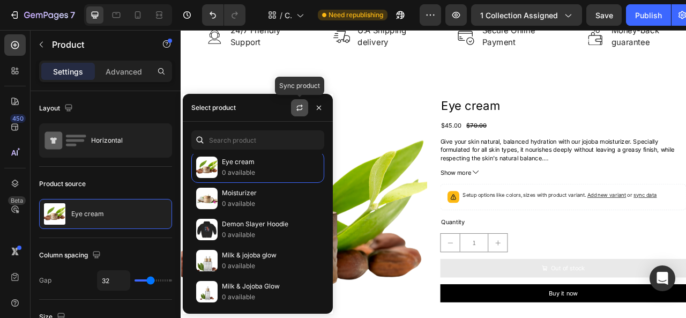
click at [302, 103] on icon "button" at bounding box center [299, 107] width 9 height 9
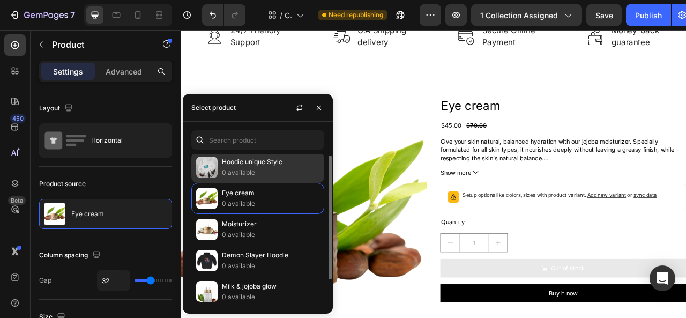
click at [291, 162] on p "Hoodie unique Style" at bounding box center [270, 161] width 97 height 11
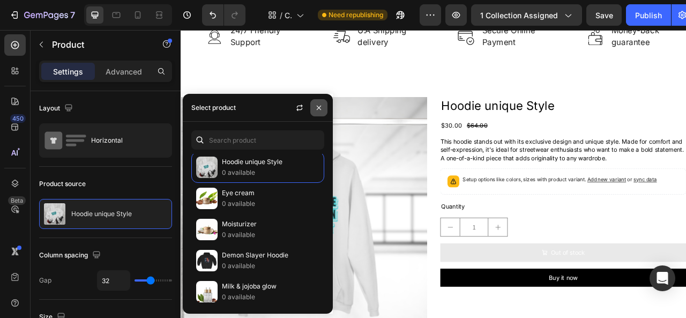
click at [319, 104] on icon "button" at bounding box center [318, 107] width 9 height 9
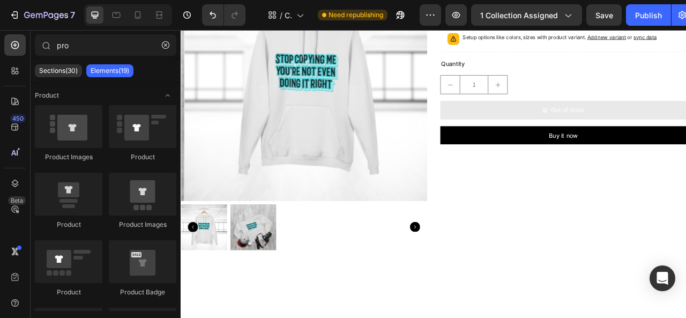
scroll to position [948, 0]
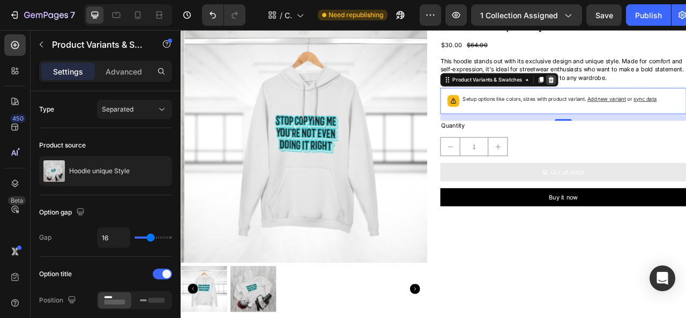
click at [648, 92] on icon at bounding box center [651, 93] width 9 height 9
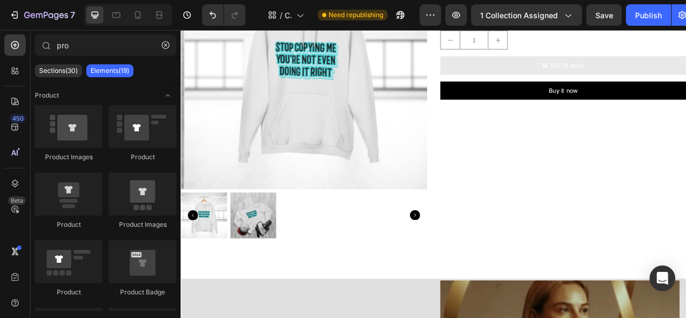
scroll to position [1044, 0]
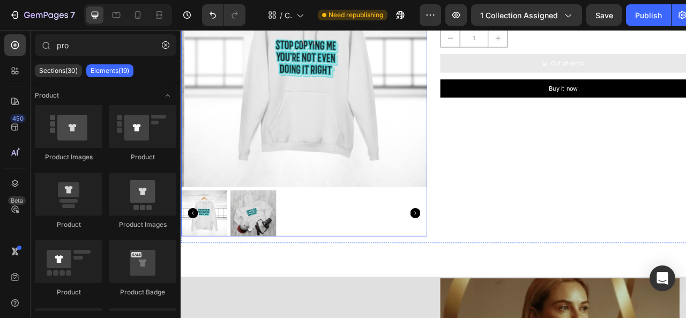
click at [473, 257] on icon "Carousel Next Arrow" at bounding box center [478, 262] width 13 height 13
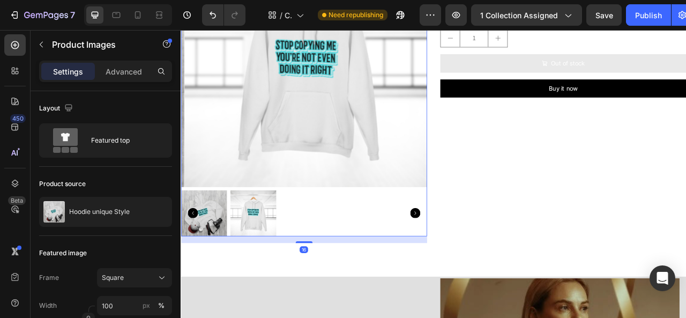
click at [474, 256] on icon "Carousel Next Arrow" at bounding box center [478, 262] width 13 height 13
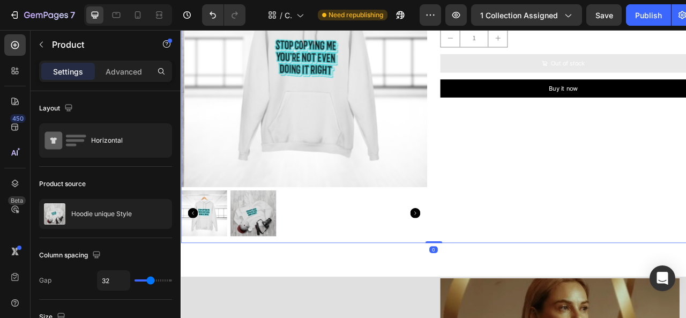
click at [598, 247] on div "Hoodie unique Style Product Title $30.00 Product Price Product Price $64.00 Pro…" at bounding box center [666, 108] width 313 height 384
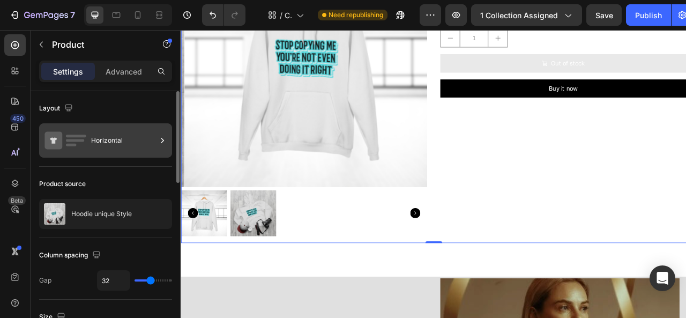
click at [68, 134] on rect at bounding box center [76, 135] width 20 height 3
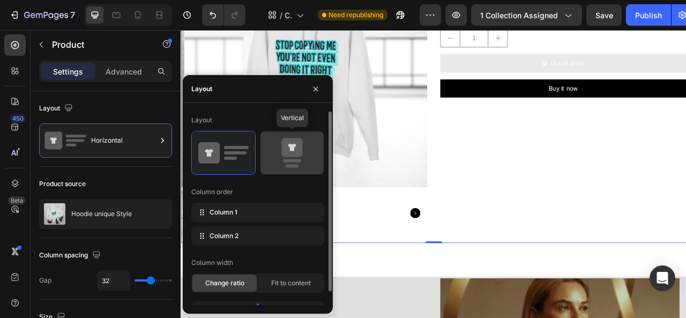
click at [291, 147] on icon at bounding box center [292, 147] width 8 height 7
type input "16"
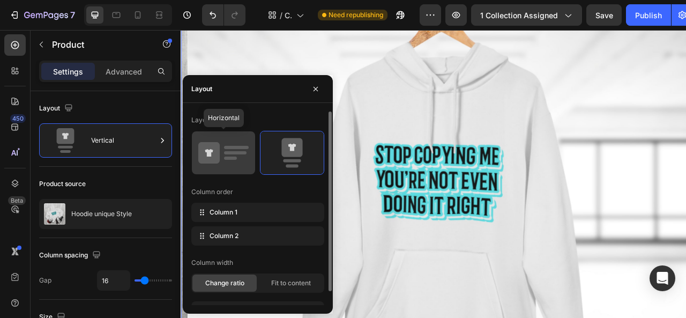
click at [232, 145] on icon at bounding box center [223, 153] width 50 height 30
type input "32"
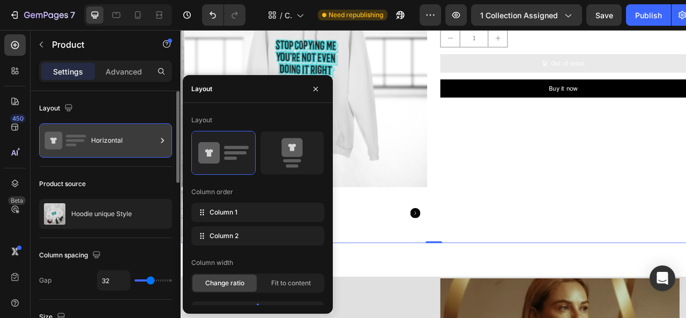
click at [162, 135] on icon at bounding box center [162, 140] width 11 height 11
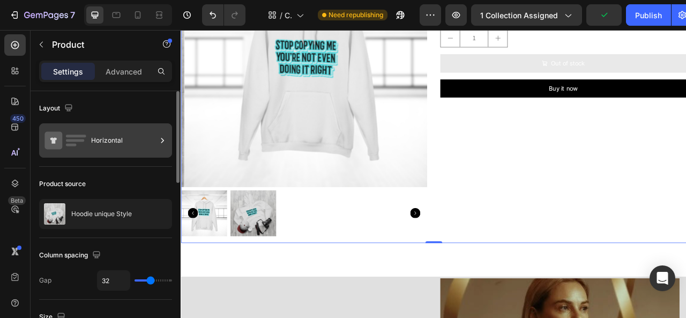
click at [46, 138] on icon at bounding box center [53, 141] width 18 height 18
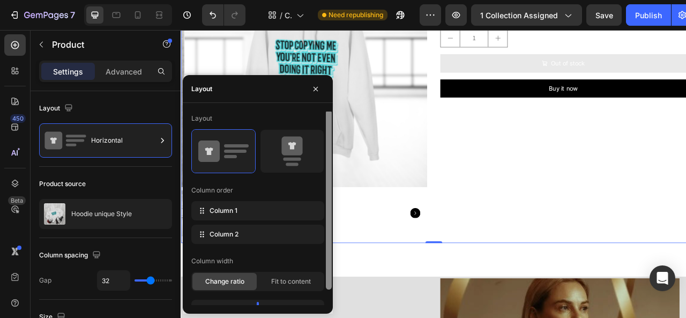
scroll to position [0, 0]
drag, startPoint x: 327, startPoint y: 171, endPoint x: 332, endPoint y: 155, distance: 16.8
click at [332, 155] on div at bounding box center [329, 207] width 8 height 193
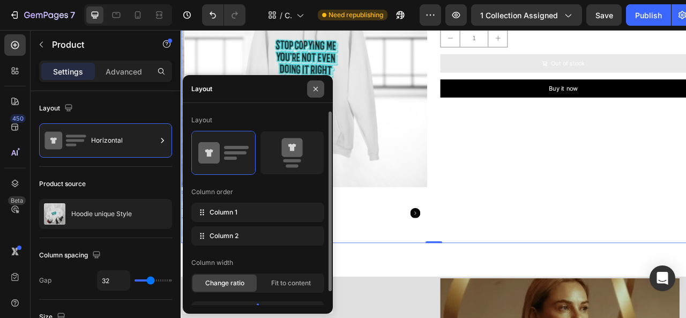
click at [318, 88] on icon "button" at bounding box center [315, 89] width 9 height 9
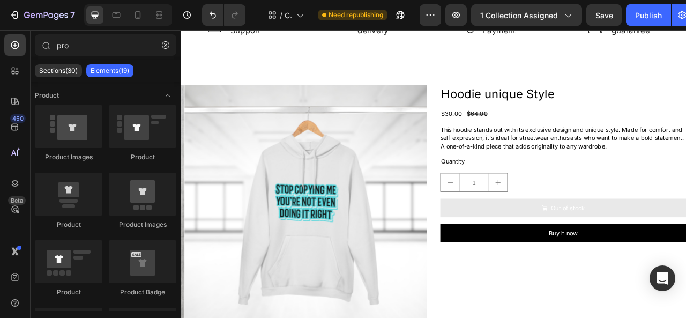
scroll to position [865, 0]
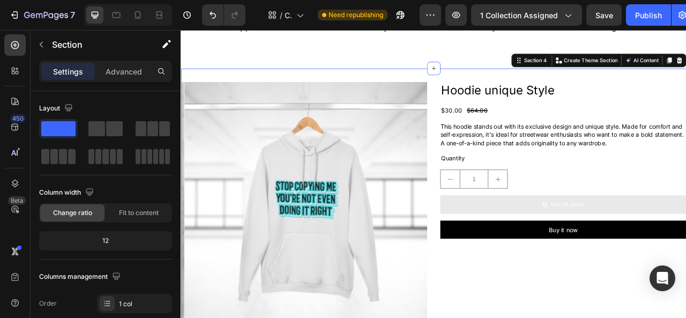
click at [493, 92] on div "Product Images Hoodie unique Style Product Title $30.00 Product Price Product P…" at bounding box center [502, 292] width 643 height 427
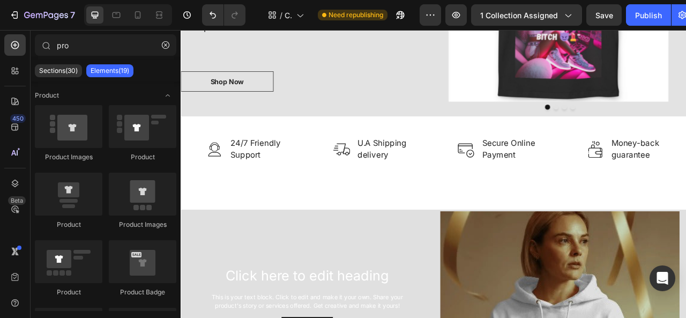
scroll to position [700, 0]
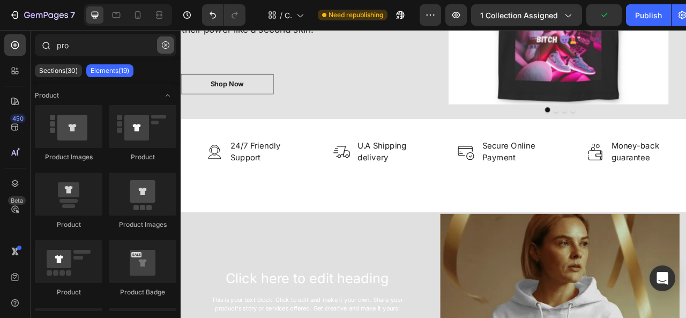
click at [166, 47] on icon "button" at bounding box center [165, 44] width 7 height 7
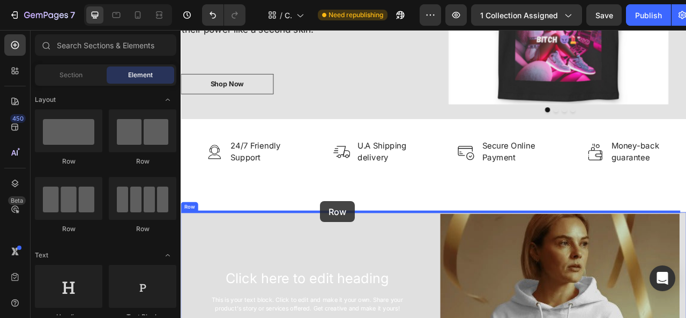
drag, startPoint x: 241, startPoint y: 177, endPoint x: 358, endPoint y: 247, distance: 136.2
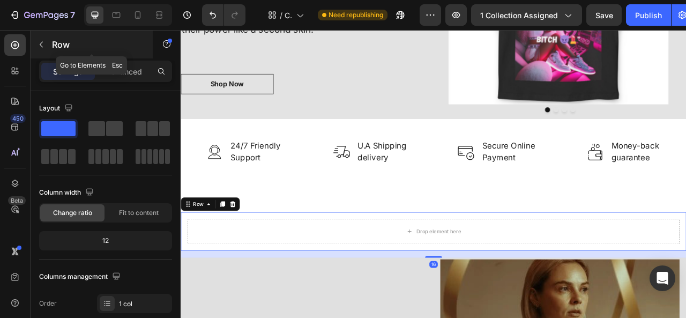
click at [43, 41] on icon "button" at bounding box center [41, 44] width 9 height 9
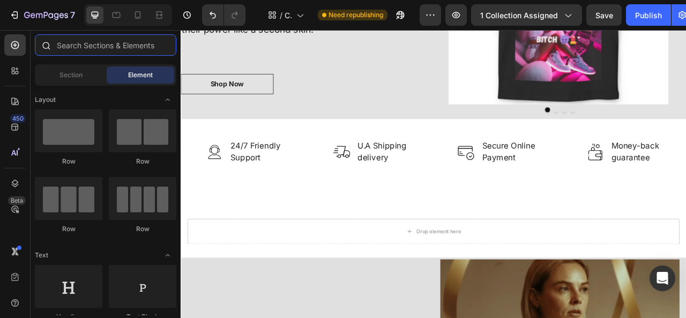
click at [77, 44] on input "text" at bounding box center [105, 44] width 141 height 21
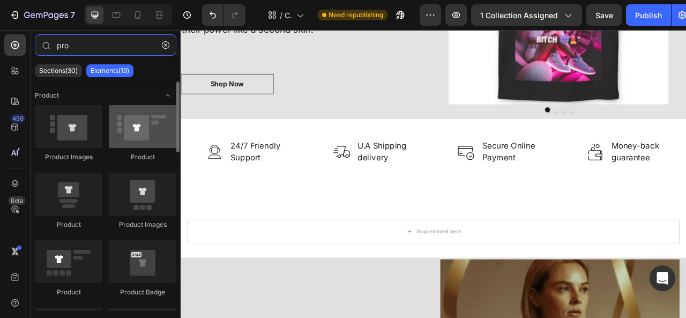
type input "pro"
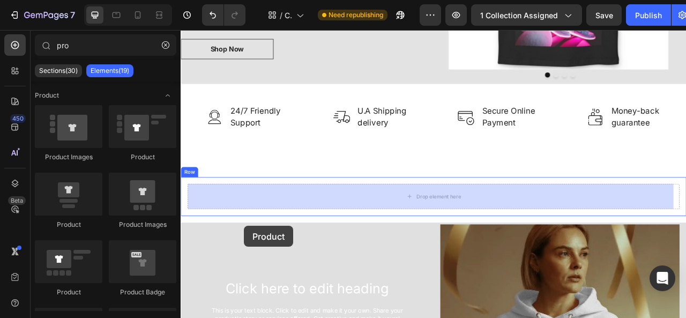
scroll to position [753, 0]
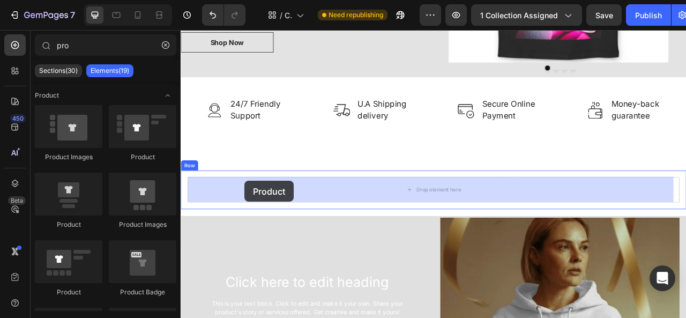
drag, startPoint x: 314, startPoint y: 163, endPoint x: 260, endPoint y: 222, distance: 80.0
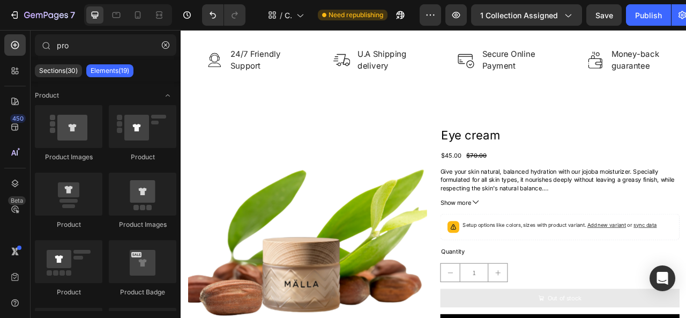
scroll to position [858, 0]
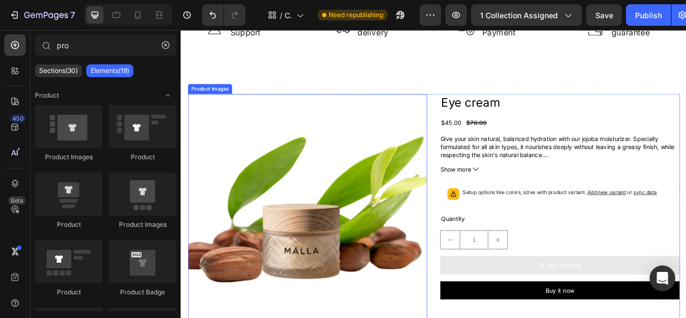
click at [215, 222] on img at bounding box center [341, 263] width 304 height 304
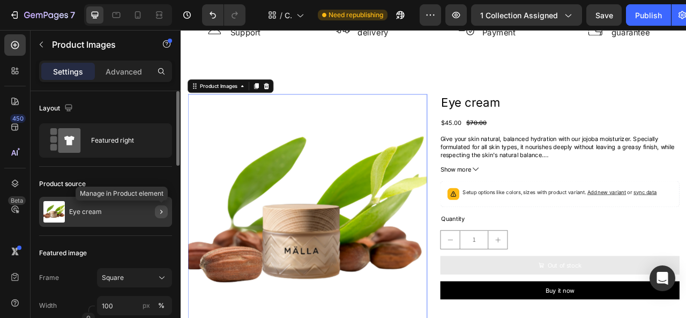
click at [161, 209] on icon "button" at bounding box center [161, 211] width 9 height 9
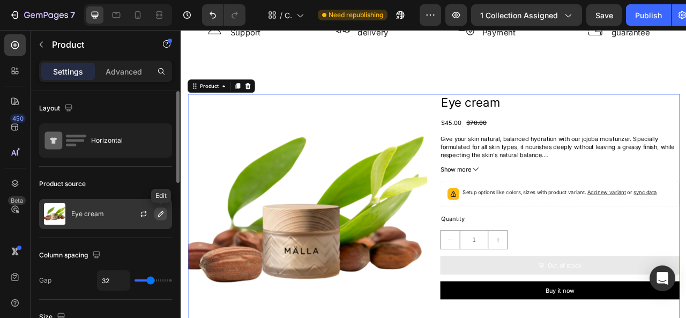
click at [157, 210] on icon "button" at bounding box center [160, 213] width 9 height 9
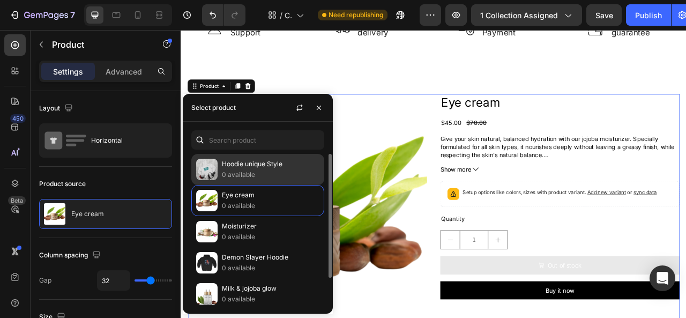
click at [225, 170] on p "0 available" at bounding box center [270, 174] width 97 height 11
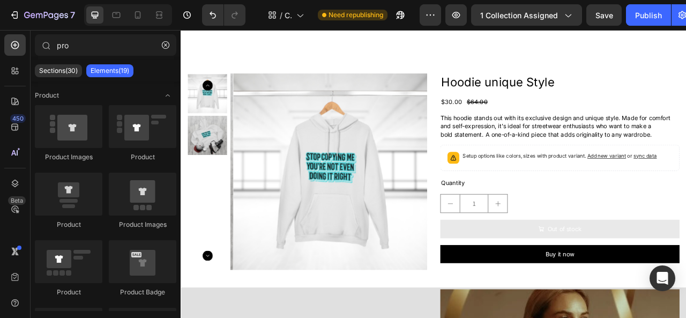
scroll to position [876, 0]
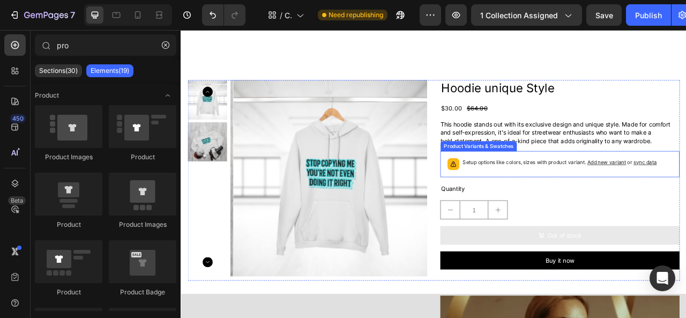
click at [685, 192] on div "Setup options like colors, sizes with product variant. Add new variant or sync …" at bounding box center [662, 201] width 295 height 24
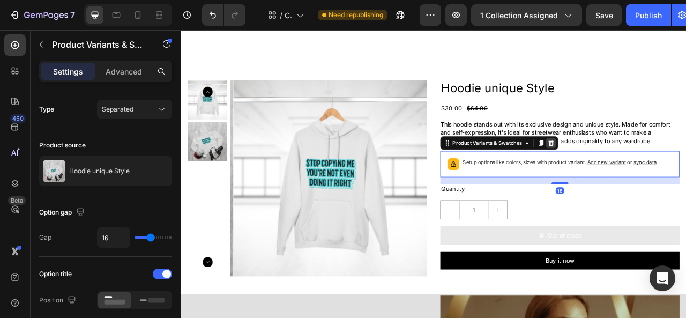
click at [649, 177] on icon at bounding box center [651, 173] width 9 height 9
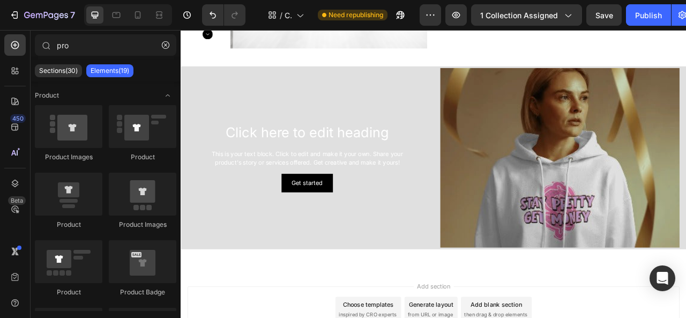
scroll to position [1172, 0]
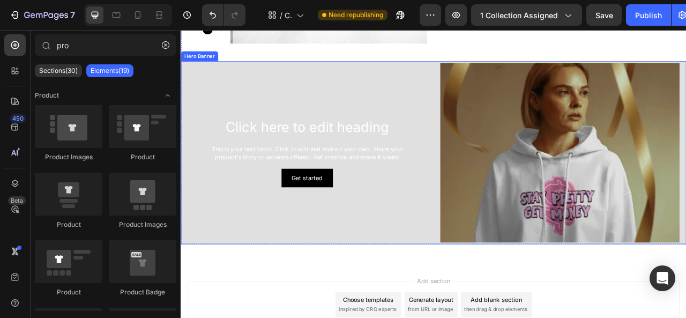
click at [493, 73] on div "Click here to edit heading Heading This is your text block. Click to edit and m…" at bounding box center [502, 186] width 643 height 232
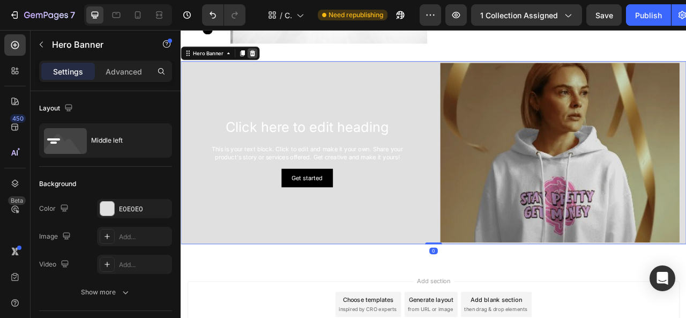
click at [272, 60] on icon at bounding box center [271, 59] width 7 height 7
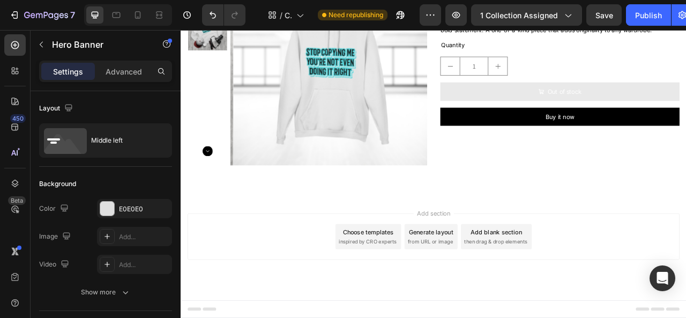
scroll to position [1016, 0]
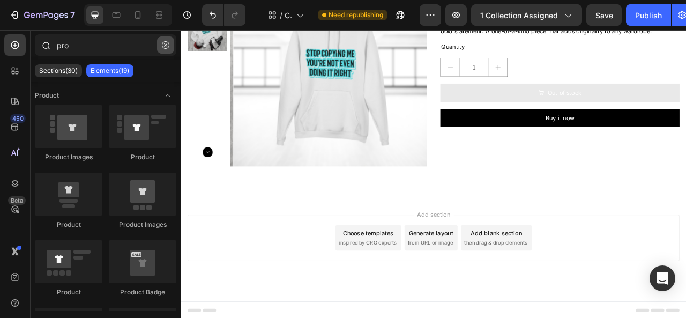
click at [167, 45] on icon "button" at bounding box center [165, 44] width 7 height 7
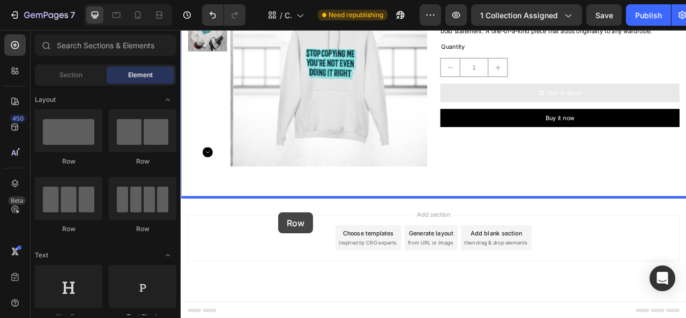
drag, startPoint x: 242, startPoint y: 177, endPoint x: 305, endPoint y: 262, distance: 105.6
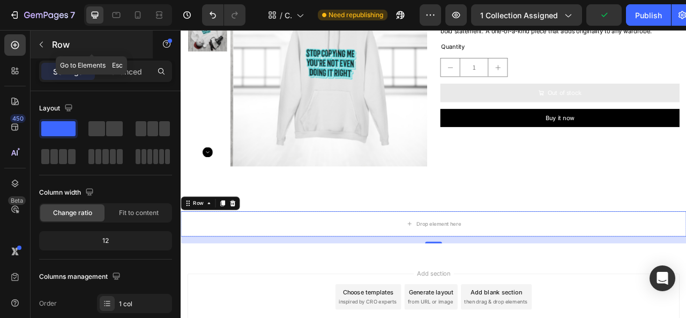
click at [36, 42] on button "button" at bounding box center [41, 44] width 17 height 17
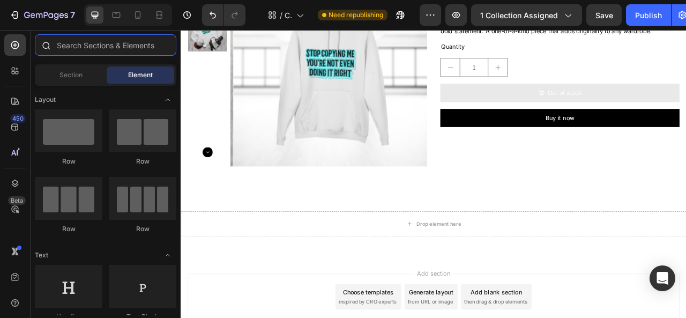
click at [111, 50] on input "text" at bounding box center [105, 44] width 141 height 21
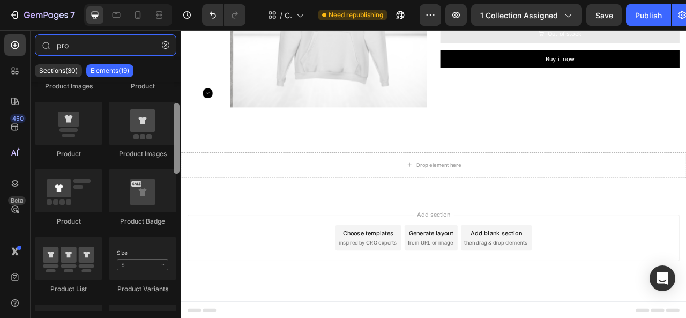
scroll to position [64, 0]
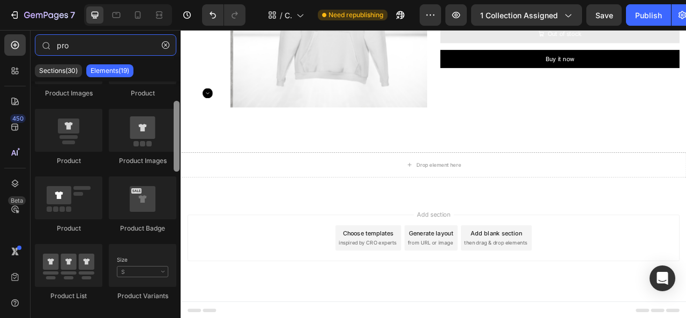
drag, startPoint x: 176, startPoint y: 140, endPoint x: 175, endPoint y: 160, distance: 19.8
click at [175, 160] on div at bounding box center [177, 136] width 6 height 71
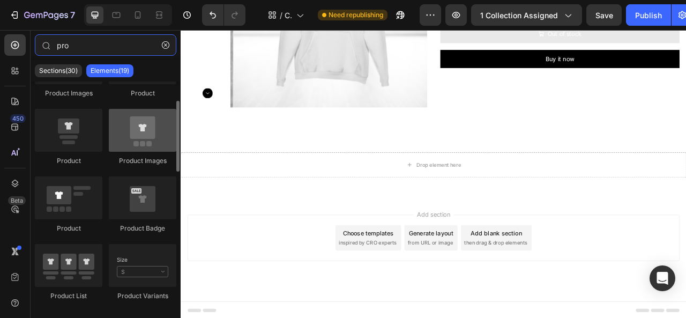
type input "pro"
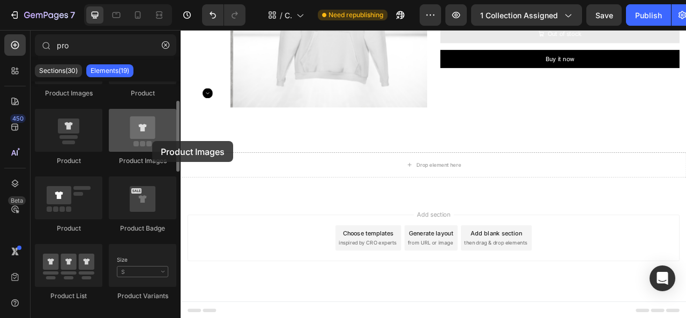
click at [152, 141] on div at bounding box center [142, 130] width 67 height 43
drag, startPoint x: 147, startPoint y: 139, endPoint x: 134, endPoint y: 141, distance: 13.0
click at [134, 141] on div at bounding box center [142, 130] width 67 height 43
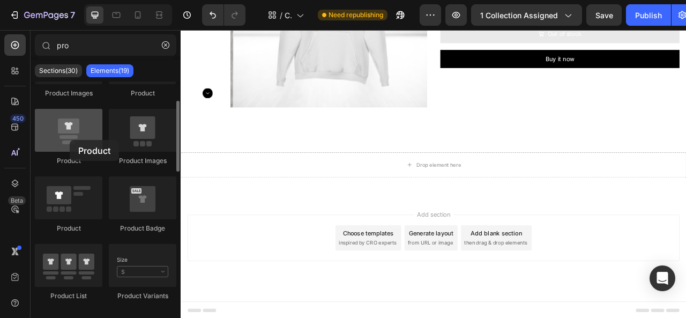
drag, startPoint x: 64, startPoint y: 144, endPoint x: 70, endPoint y: 140, distance: 6.5
click at [70, 140] on div at bounding box center [68, 130] width 67 height 43
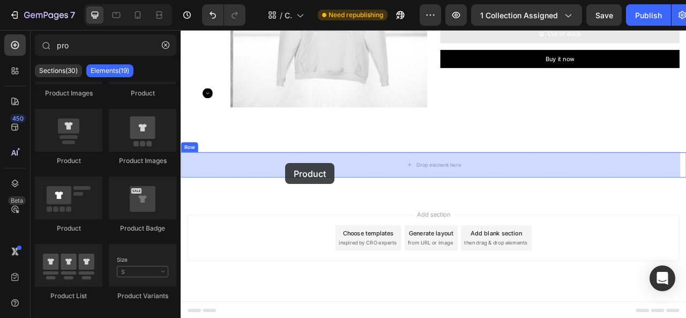
drag, startPoint x: 247, startPoint y: 235, endPoint x: 313, endPoint y: 199, distance: 75.2
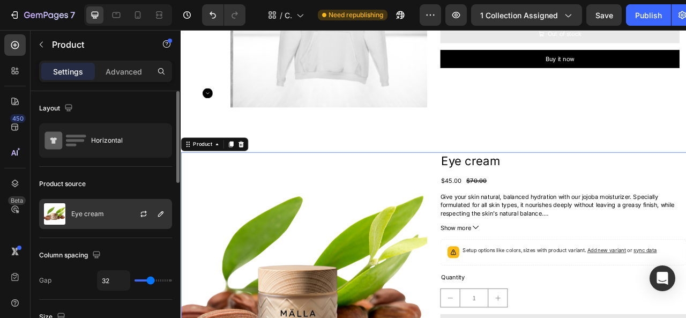
click at [115, 209] on div "Eye cream" at bounding box center [105, 214] width 133 height 30
click at [144, 212] on icon "button" at bounding box center [144, 211] width 6 height 3
click at [159, 208] on button "button" at bounding box center [160, 213] width 13 height 13
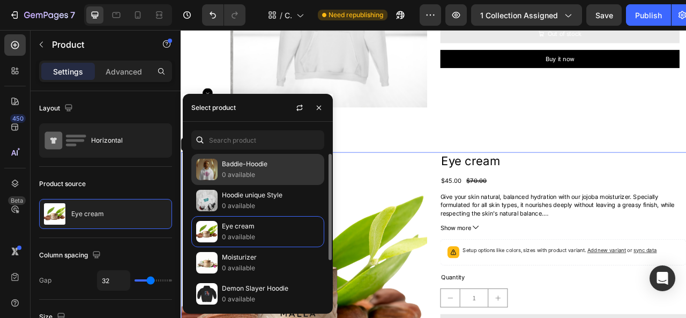
click at [219, 172] on div "Baddie-Hoodie 0 available" at bounding box center [257, 169] width 133 height 31
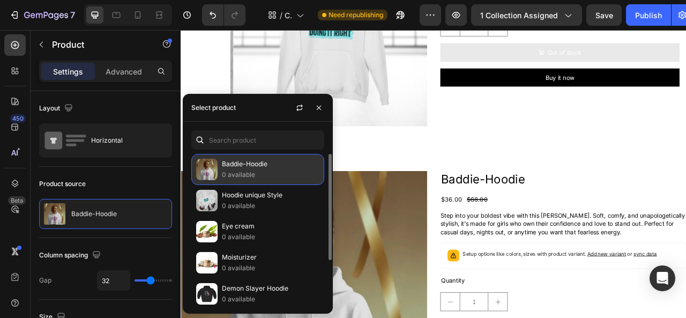
scroll to position [1091, 0]
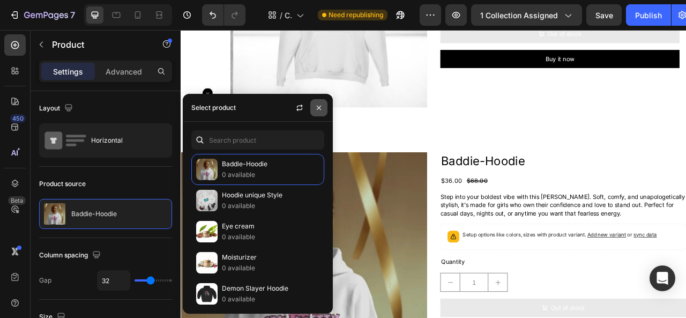
click at [318, 108] on icon "button" at bounding box center [319, 108] width 4 height 4
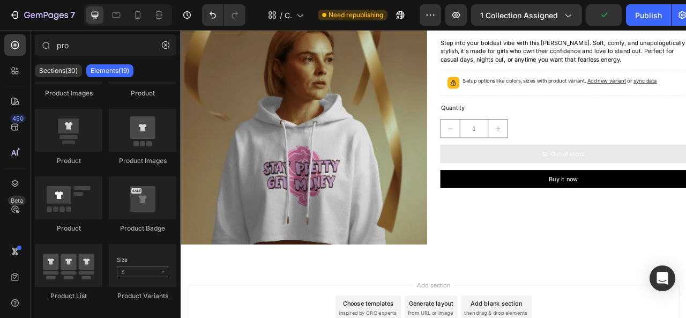
scroll to position [1288, 0]
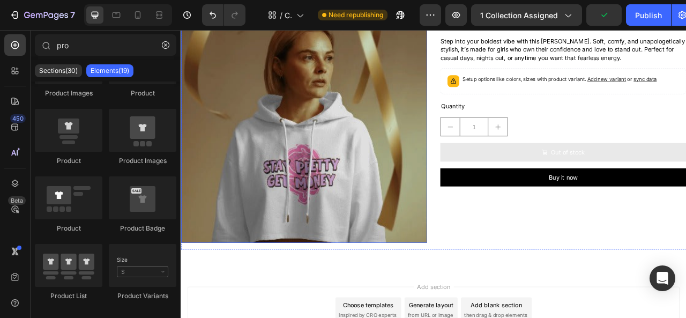
click at [419, 193] on img at bounding box center [337, 144] width 313 height 313
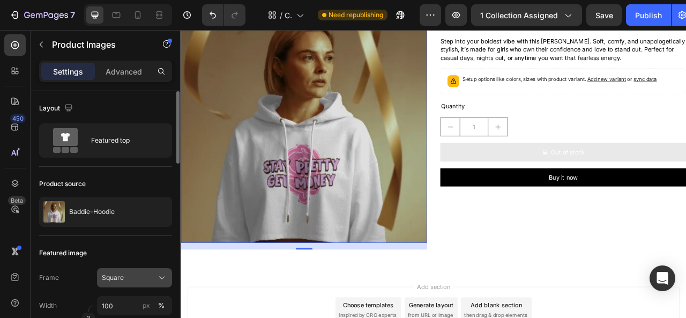
click at [156, 280] on div "Square" at bounding box center [134, 277] width 65 height 11
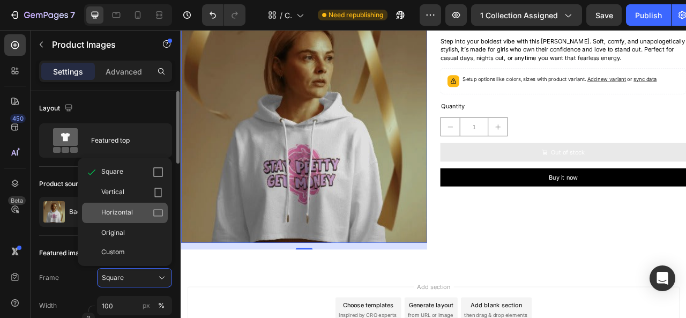
click at [151, 214] on div "Horizontal" at bounding box center [132, 212] width 62 height 11
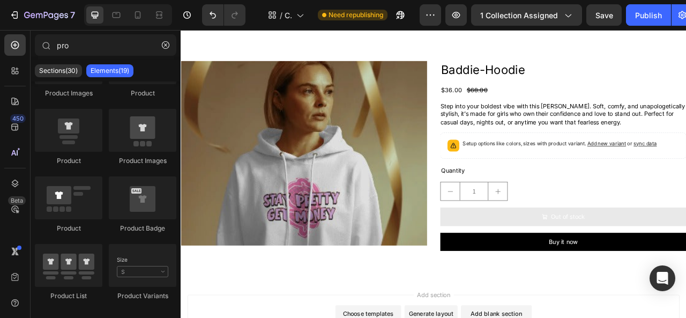
scroll to position [1224, 0]
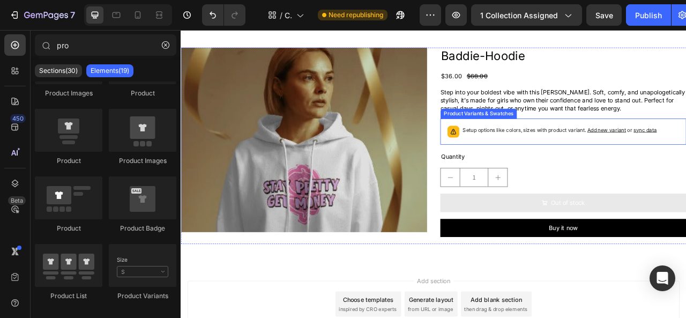
click at [685, 147] on div "Setup options like colors, sizes with product variant. Add new variant or sync …" at bounding box center [666, 159] width 303 height 24
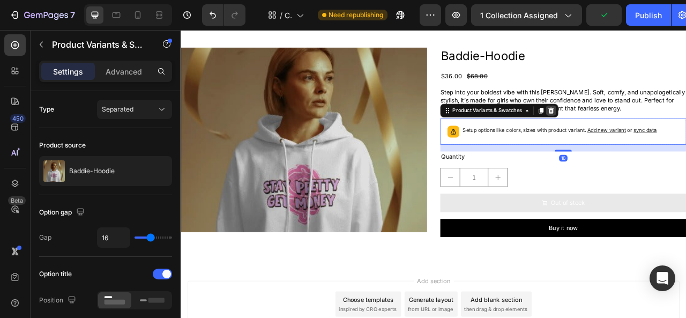
click at [648, 132] on icon at bounding box center [651, 132] width 9 height 9
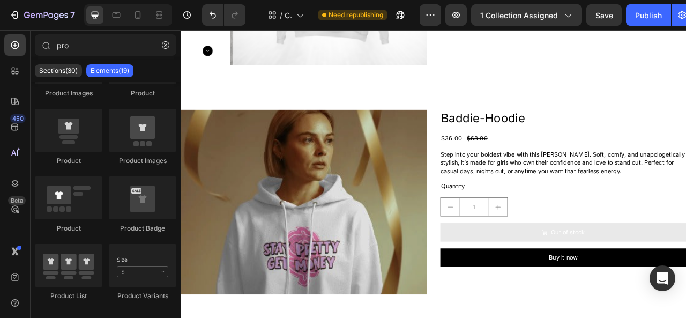
scroll to position [1140, 0]
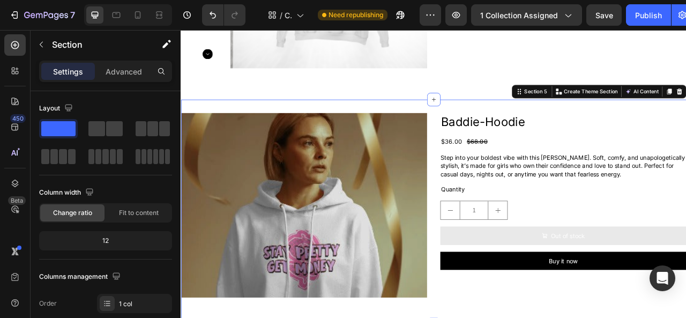
click at [510, 129] on div "Product Images Baddie-Hoodie Product Title $36.00 Product Price Product Price $…" at bounding box center [502, 261] width 643 height 286
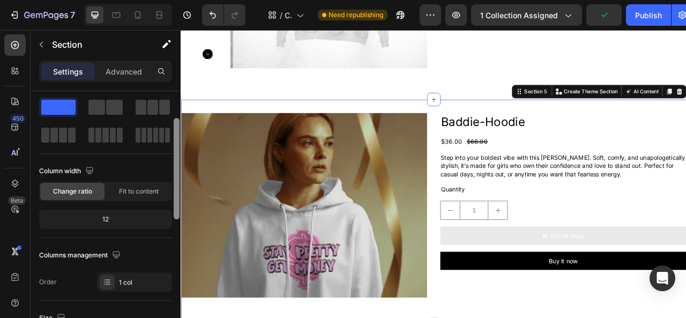
scroll to position [0, 0]
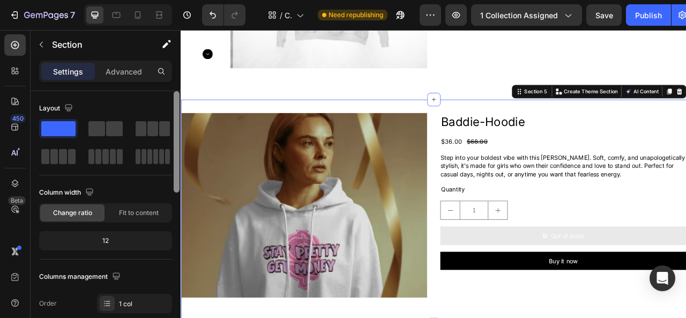
drag, startPoint x: 176, startPoint y: 107, endPoint x: 176, endPoint y: 88, distance: 18.2
click at [176, 88] on div "Settings Advanced Layout Column width Change ratio Fit to content 12 Columns ma…" at bounding box center [106, 205] width 150 height 288
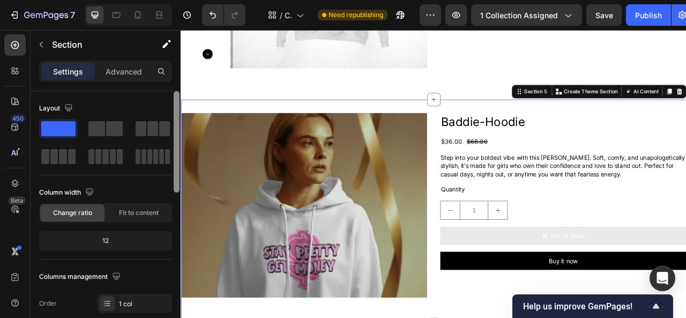
drag, startPoint x: 176, startPoint y: 108, endPoint x: 168, endPoint y: 97, distance: 13.4
click at [168, 97] on div "Layout Column width Change ratio Fit to content 12 Columns management Order 1 c…" at bounding box center [106, 219] width 150 height 257
click at [157, 213] on span "Fit to content" at bounding box center [139, 213] width 40 height 10
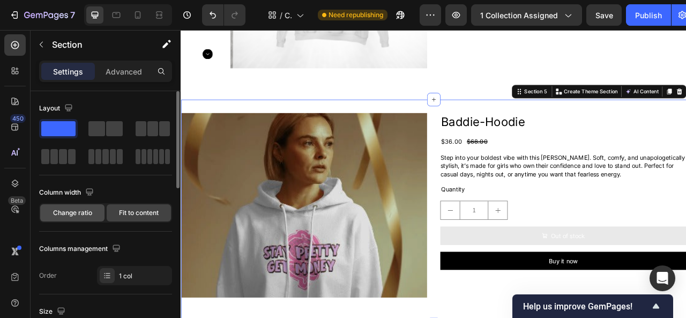
click at [94, 213] on div "Change ratio" at bounding box center [72, 212] width 64 height 17
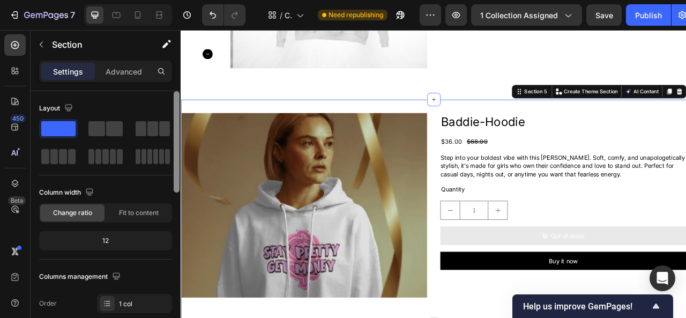
drag, startPoint x: 175, startPoint y: 176, endPoint x: 176, endPoint y: 157, distance: 18.8
click at [176, 157] on div at bounding box center [177, 141] width 6 height 101
click at [544, 124] on div "Product Images Baddie-Hoodie Product Title $36.00 Product Price Product Price $…" at bounding box center [502, 261] width 643 height 286
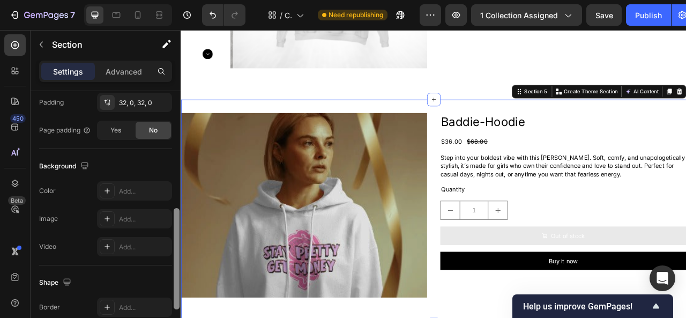
scroll to position [292, 0]
drag, startPoint x: 175, startPoint y: 129, endPoint x: 174, endPoint y: 245, distance: 115.7
click at [174, 245] on div at bounding box center [177, 256] width 6 height 101
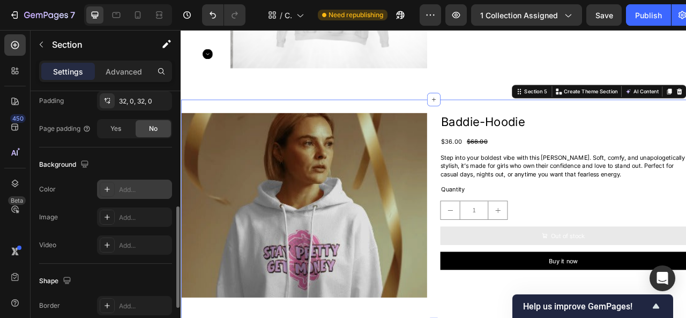
click at [133, 187] on div "Add..." at bounding box center [144, 190] width 50 height 10
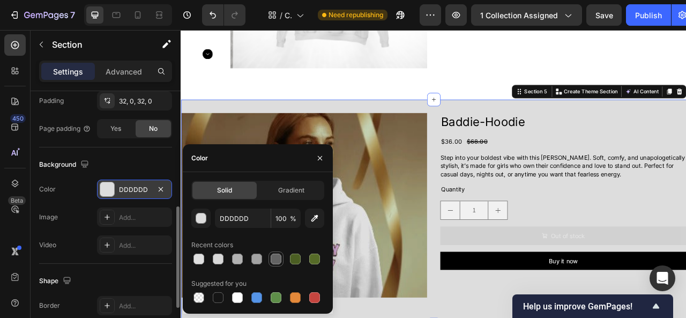
click at [277, 260] on div at bounding box center [275, 258] width 11 height 11
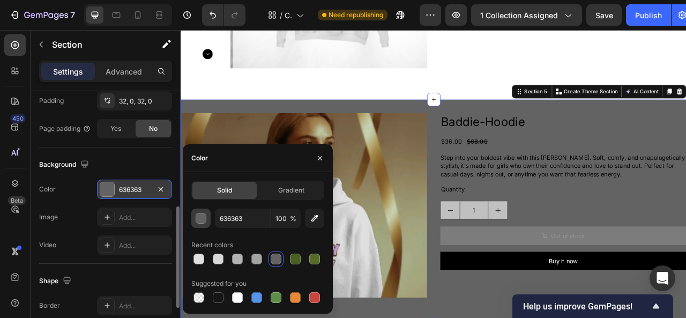
click at [204, 216] on div "button" at bounding box center [201, 218] width 11 height 11
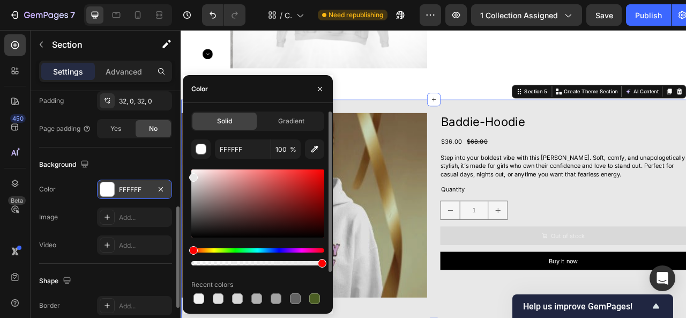
type input "E8E8E8"
drag, startPoint x: 194, startPoint y: 214, endPoint x: 186, endPoint y: 175, distance: 39.4
click at [186, 175] on div "Solid Gradient E8E8E8 100 % Recent colors Suggested for you" at bounding box center [258, 227] width 150 height 233
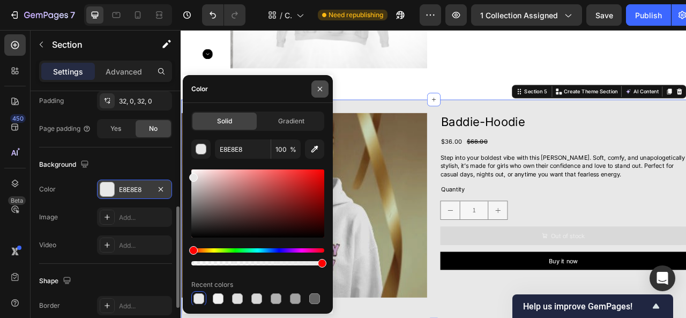
click at [317, 88] on icon "button" at bounding box center [319, 89] width 9 height 9
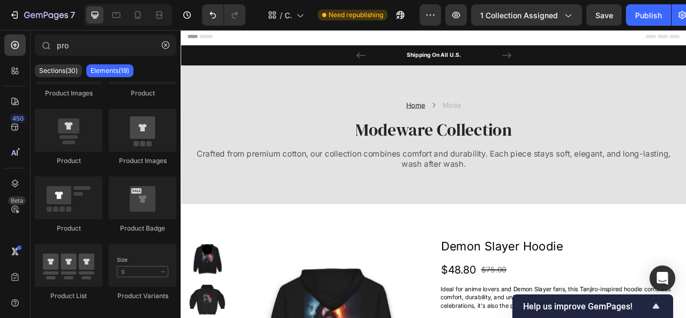
scroll to position [5, 0]
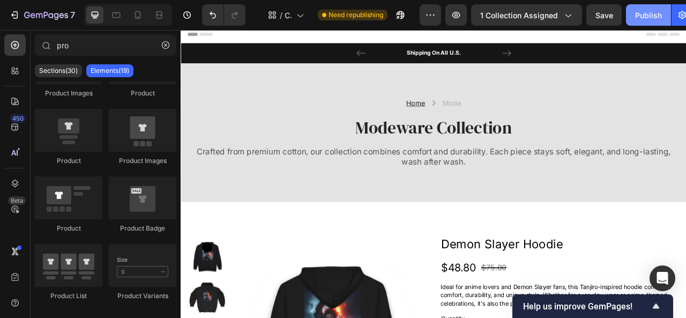
click at [648, 13] on div "Publish" at bounding box center [648, 15] width 27 height 11
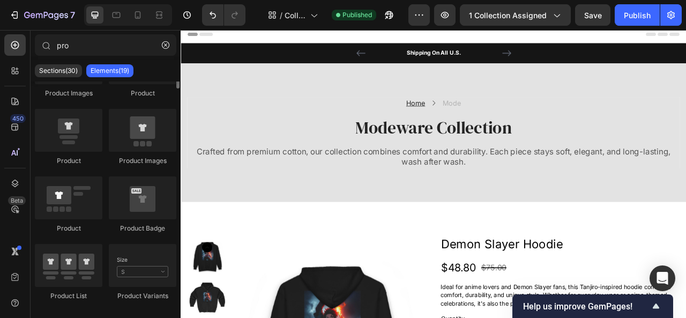
scroll to position [0, 0]
